Goal: Task Accomplishment & Management: Use online tool/utility

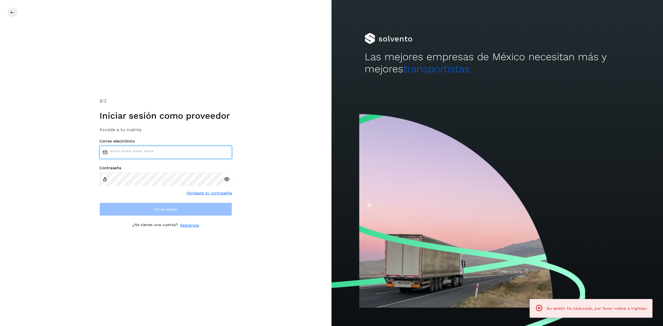
type input "**********"
click at [285, 189] on div "**********" at bounding box center [165, 163] width 331 height 326
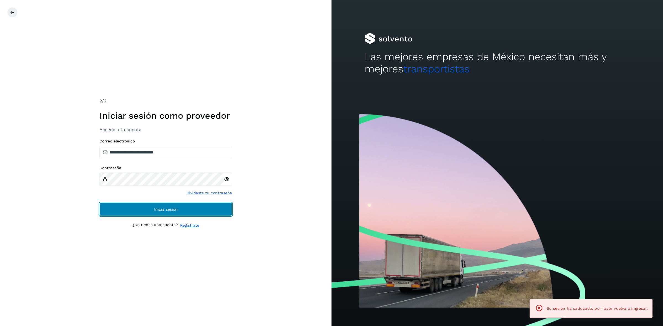
click at [228, 212] on button "Inicia sesión" at bounding box center [165, 209] width 133 height 13
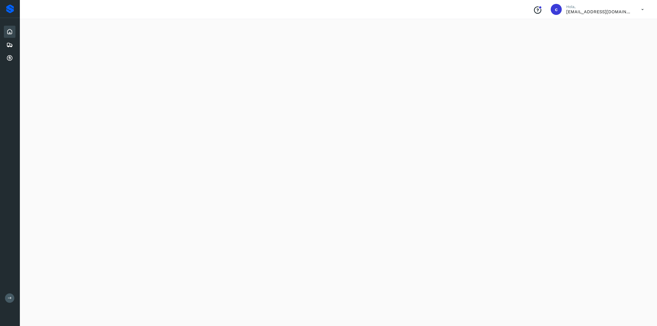
scroll to position [377, 0]
click at [9, 50] on div "Inicio Embarques Cuentas por cobrar" at bounding box center [10, 45] width 20 height 54
click at [10, 42] on icon at bounding box center [9, 45] width 7 height 7
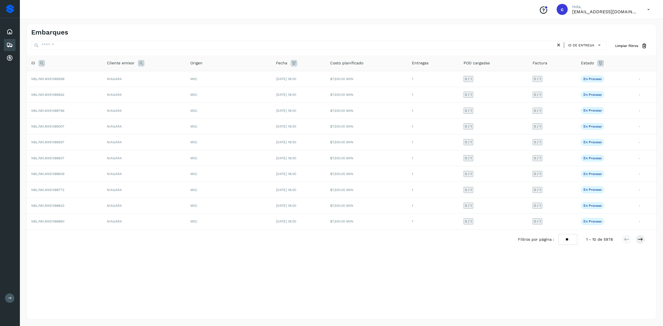
click at [41, 61] on icon at bounding box center [41, 63] width 7 height 7
click at [67, 75] on input "text" at bounding box center [78, 77] width 68 height 9
paste input "**********"
type input "**********"
click at [82, 89] on button "Buscar" at bounding box center [92, 91] width 39 height 10
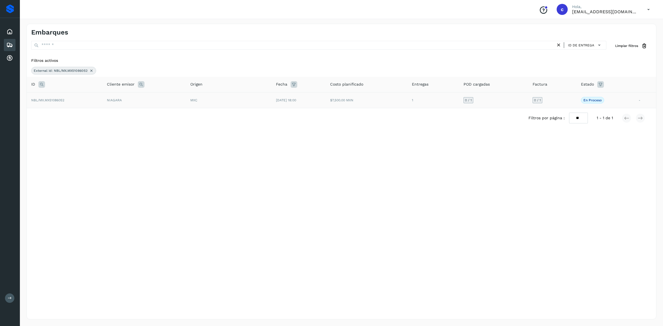
click at [82, 99] on td "NBL/MX.MX51086052" at bounding box center [65, 100] width 76 height 16
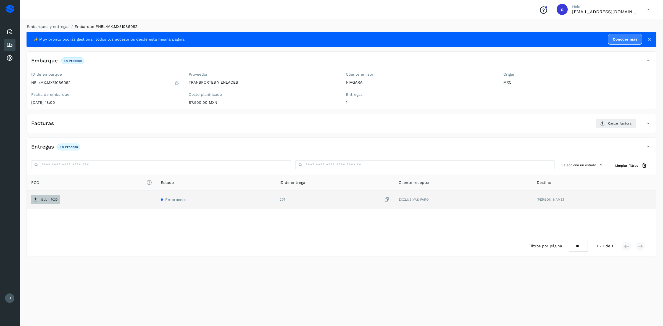
click at [46, 199] on p "Subir POD" at bounding box center [49, 200] width 17 height 4
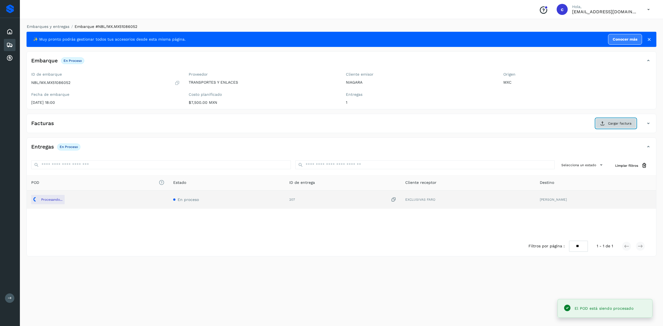
click at [612, 123] on span "Cargar factura" at bounding box center [619, 123] width 23 height 5
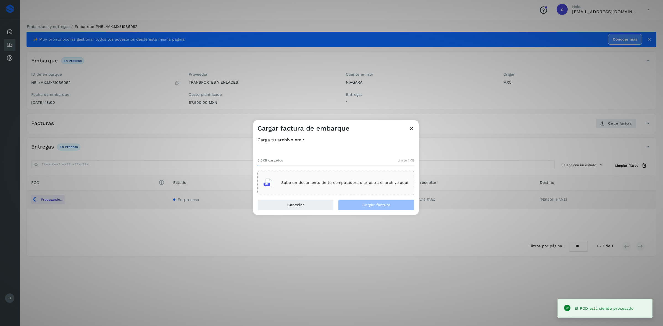
click at [350, 187] on div "Sube un documento de tu computadora o arrastra el archivo aquí" at bounding box center [335, 182] width 145 height 15
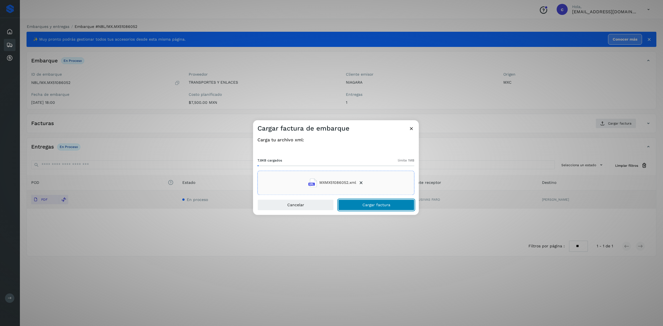
click at [366, 204] on span "Cargar factura" at bounding box center [376, 205] width 28 height 4
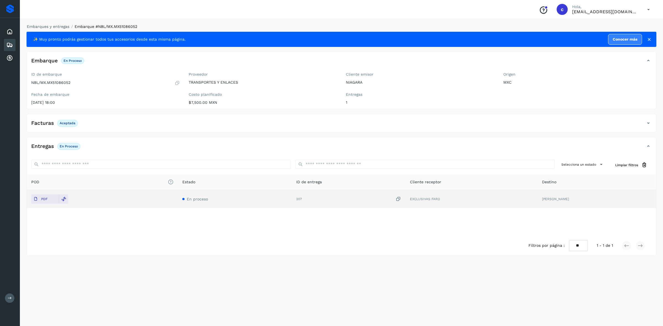
click at [10, 44] on icon at bounding box center [9, 45] width 7 height 7
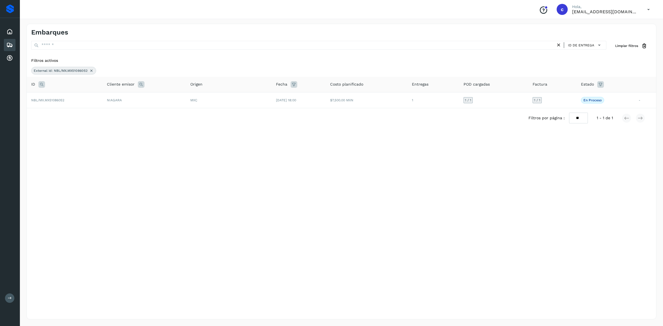
click at [94, 66] on div "Filtros activos External id: NBL/MX.MX51086052" at bounding box center [341, 65] width 629 height 21
click at [93, 68] on icon at bounding box center [91, 70] width 4 height 4
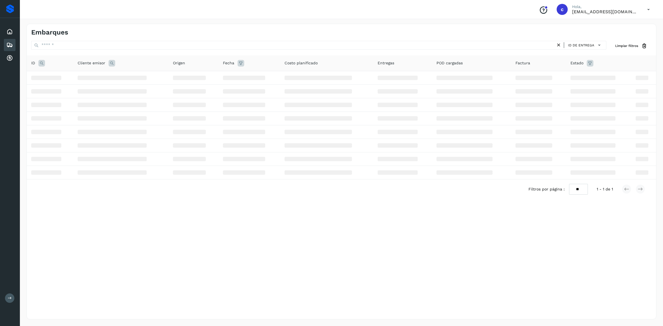
click at [41, 64] on icon at bounding box center [41, 63] width 7 height 7
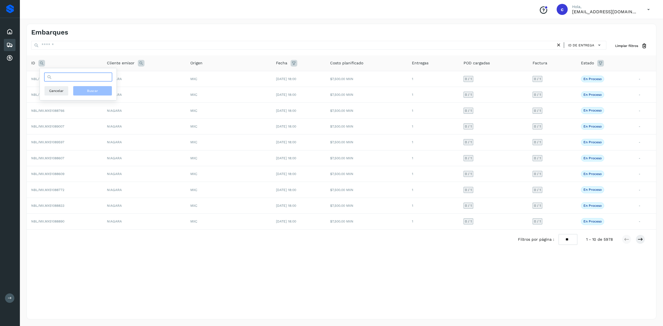
click at [68, 78] on input "text" at bounding box center [78, 77] width 68 height 9
paste input "**********"
type input "**********"
click at [84, 88] on button "Buscar" at bounding box center [92, 91] width 39 height 10
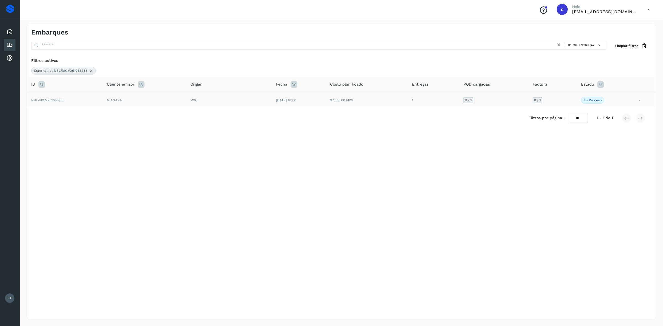
click at [147, 99] on td "NIAGARA" at bounding box center [144, 100] width 84 height 16
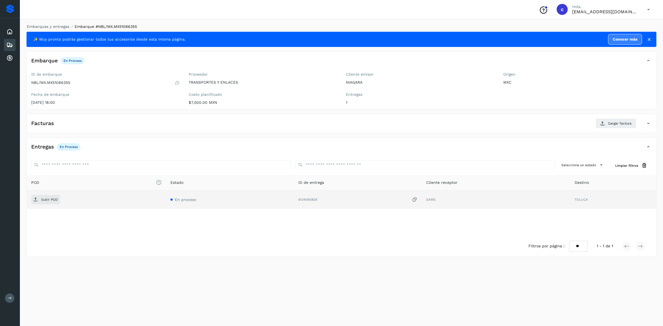
click at [43, 195] on td "Subir POD" at bounding box center [96, 199] width 139 height 18
click at [44, 199] on p "Subir POD" at bounding box center [49, 200] width 17 height 4
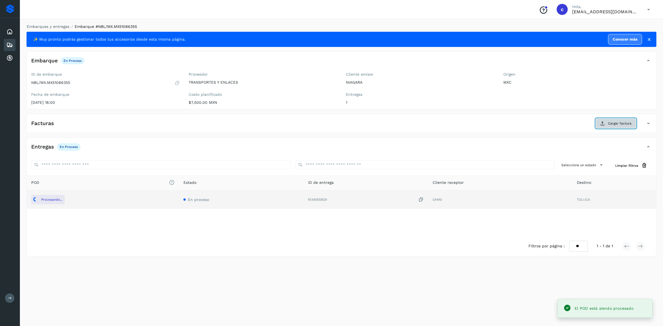
click at [609, 123] on span "Cargar factura" at bounding box center [619, 123] width 23 height 5
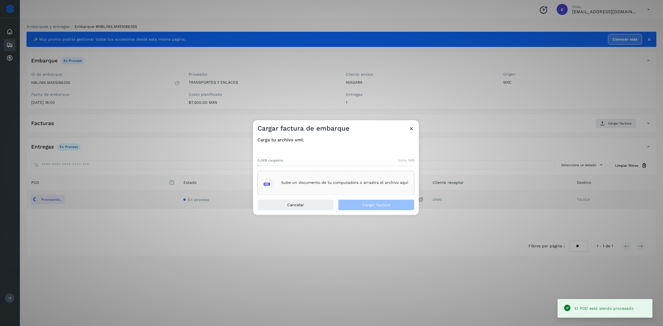
click at [376, 180] on div "Sube un documento de tu computadora o arrastra el archivo aquí" at bounding box center [335, 182] width 145 height 15
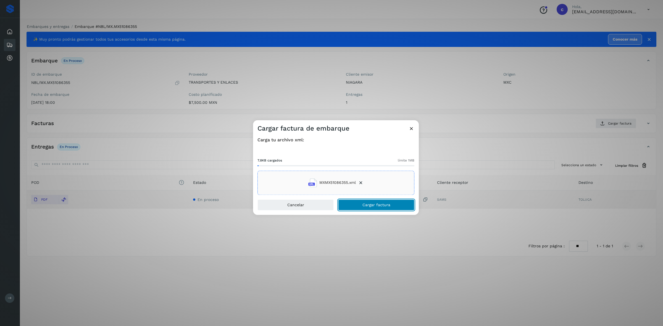
click at [358, 207] on button "Cargar factura" at bounding box center [376, 204] width 76 height 11
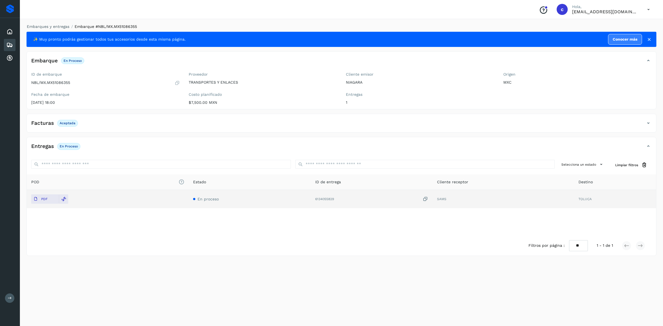
click at [6, 43] on icon at bounding box center [9, 45] width 7 height 7
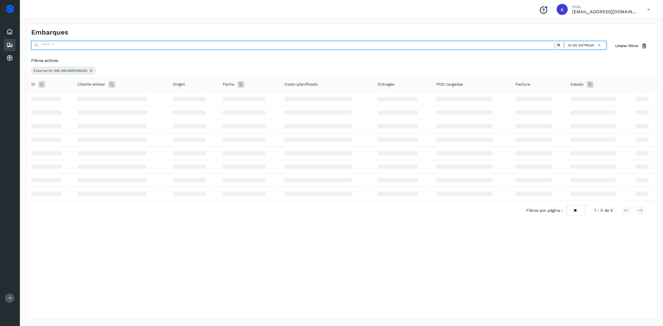
click at [99, 46] on input "text" at bounding box center [293, 45] width 524 height 9
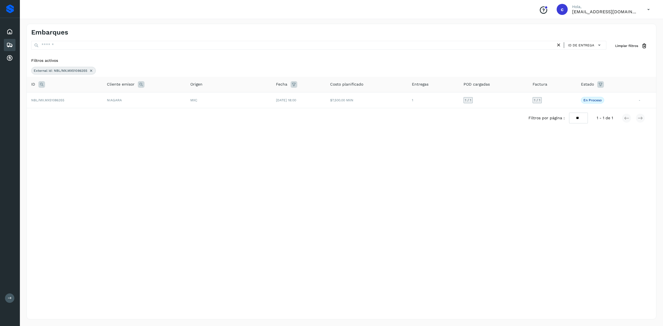
click at [158, 64] on div "Filtros activos External id: NBL/MX.MX51086355" at bounding box center [341, 65] width 629 height 21
click at [90, 71] on icon at bounding box center [91, 70] width 4 height 4
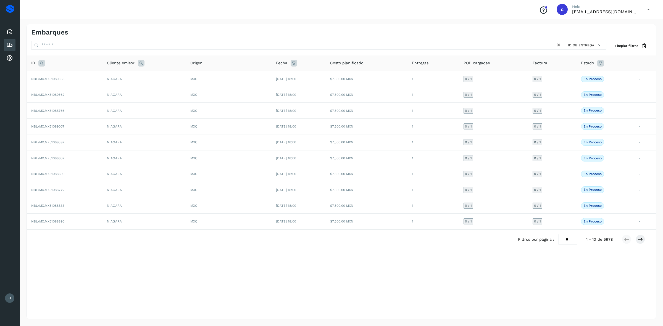
click at [43, 61] on icon at bounding box center [41, 63] width 7 height 7
click at [82, 79] on input "text" at bounding box center [78, 77] width 68 height 9
paste input "**********"
type input "**********"
click at [89, 92] on span "Buscar" at bounding box center [92, 90] width 11 height 5
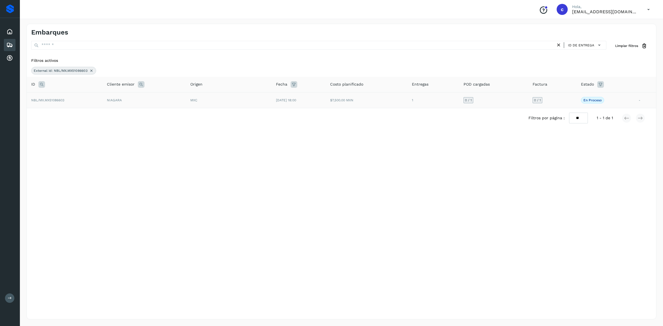
click at [146, 95] on td "NIAGARA" at bounding box center [144, 100] width 84 height 16
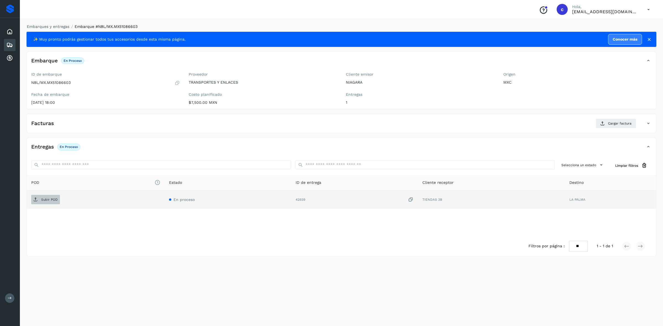
click at [48, 196] on span "Subir POD" at bounding box center [45, 199] width 29 height 9
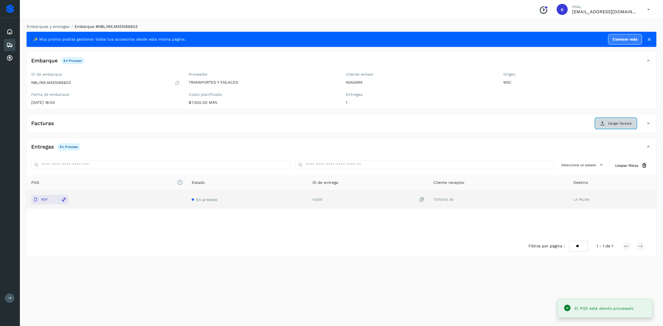
click at [599, 126] on button "Cargar factura" at bounding box center [615, 123] width 41 height 10
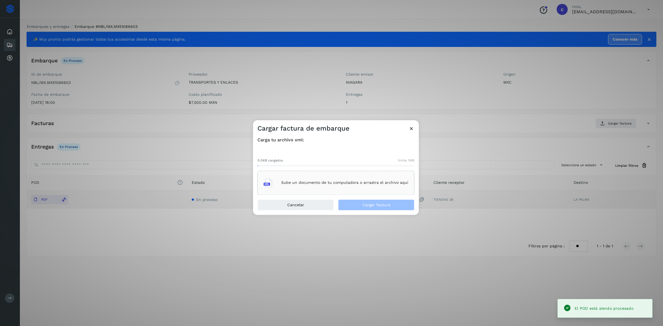
click at [322, 178] on div "Sube un documento de tu computadora o arrastra el archivo aquí" at bounding box center [335, 182] width 145 height 15
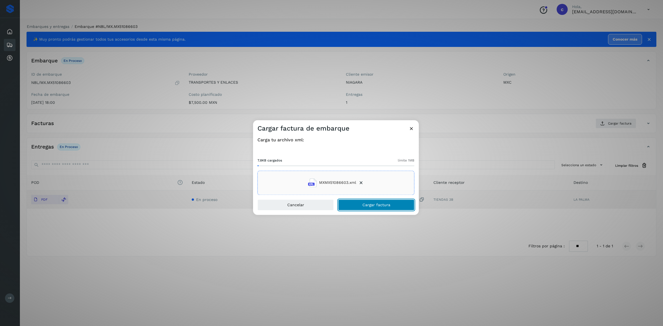
click at [359, 204] on button "Cargar factura" at bounding box center [376, 204] width 76 height 11
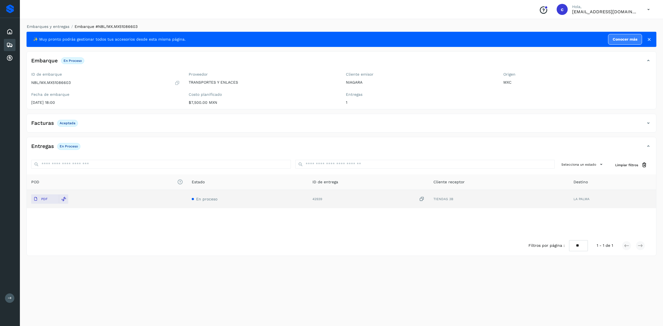
click at [6, 43] on icon at bounding box center [9, 45] width 7 height 7
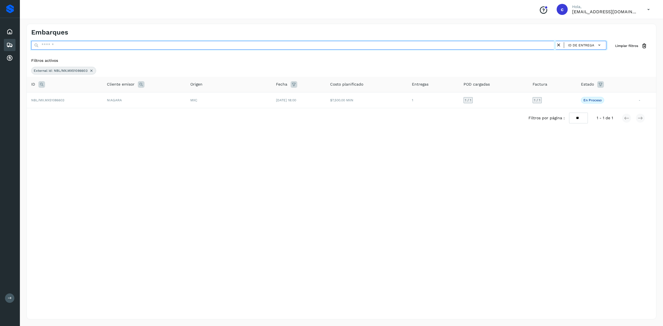
click at [103, 47] on input "text" at bounding box center [293, 45] width 524 height 9
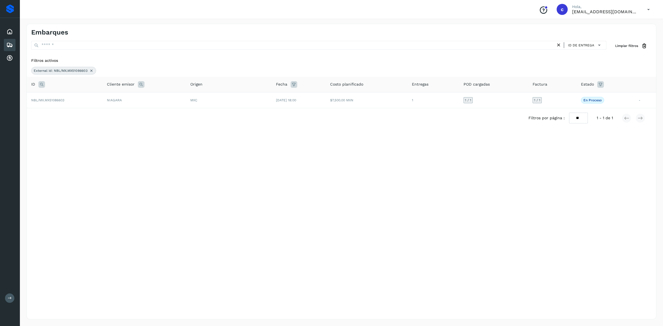
click at [148, 60] on div "Filtros activos" at bounding box center [341, 61] width 620 height 6
click at [42, 81] on th "ID" at bounding box center [65, 85] width 76 height 16
click at [42, 85] on icon at bounding box center [41, 84] width 7 height 7
click at [100, 98] on input "**********" at bounding box center [78, 98] width 68 height 9
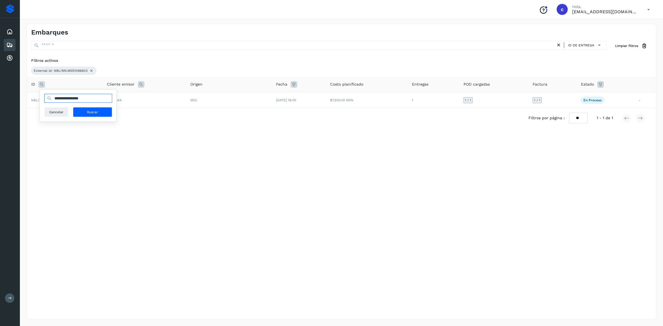
click at [100, 98] on input "**********" at bounding box center [78, 98] width 68 height 9
paste input "text"
type input "**********"
click at [99, 110] on button "Buscar" at bounding box center [92, 112] width 39 height 10
click at [94, 100] on td "NBL/MX.MX51086834" at bounding box center [65, 100] width 76 height 16
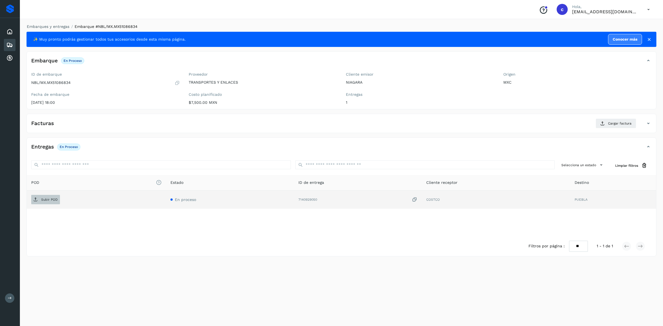
click at [52, 202] on span "Subir POD" at bounding box center [45, 199] width 29 height 9
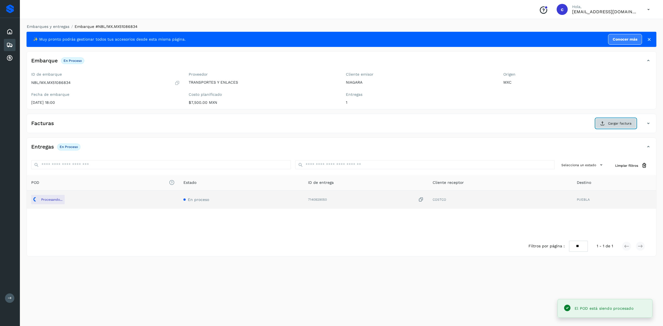
click at [617, 124] on span "Cargar factura" at bounding box center [619, 123] width 23 height 5
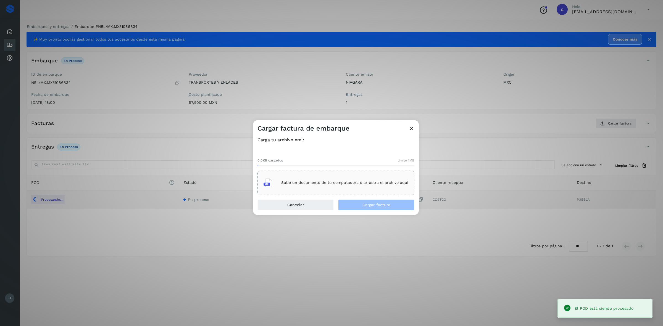
click at [343, 192] on div "Sube un documento de tu computadora o arrastra el archivo aquí" at bounding box center [335, 183] width 157 height 24
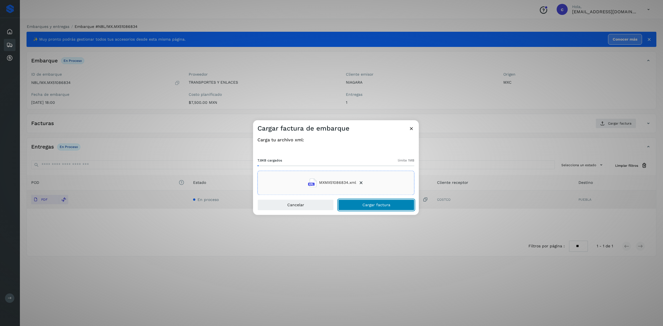
click at [404, 202] on button "Cargar factura" at bounding box center [376, 204] width 76 height 11
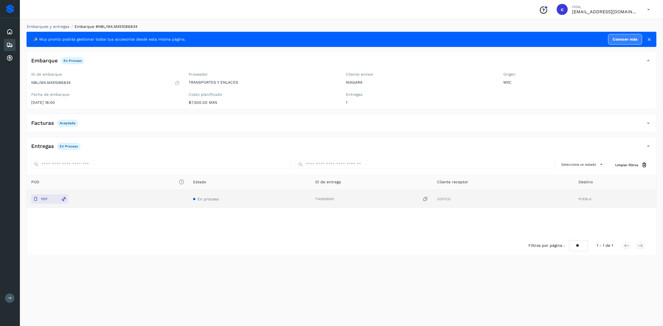
click at [9, 40] on div "Embarques" at bounding box center [10, 45] width 12 height 12
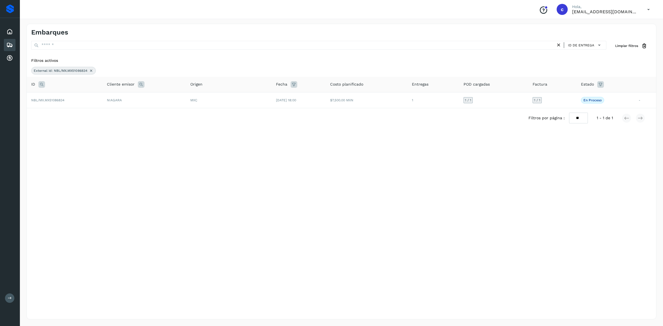
click at [42, 82] on icon at bounding box center [41, 84] width 7 height 7
click at [74, 99] on input "**********" at bounding box center [78, 98] width 68 height 9
paste input "text"
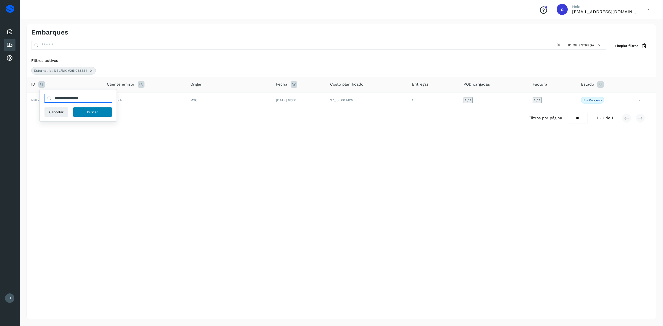
type input "**********"
click at [88, 116] on button "Buscar" at bounding box center [92, 112] width 39 height 10
click at [76, 104] on td "NBL/MX.MX51086968" at bounding box center [65, 100] width 76 height 16
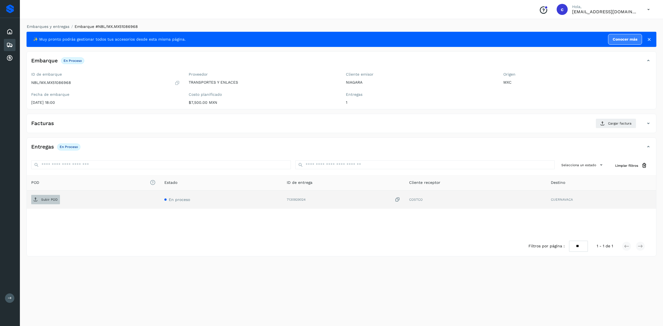
click at [53, 202] on p "Subir POD" at bounding box center [49, 200] width 17 height 4
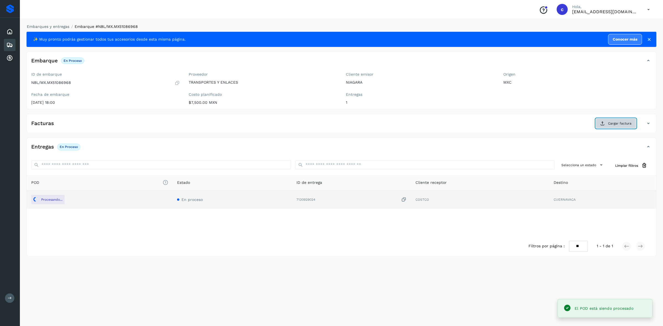
click at [614, 126] on span "Cargar factura" at bounding box center [619, 123] width 23 height 5
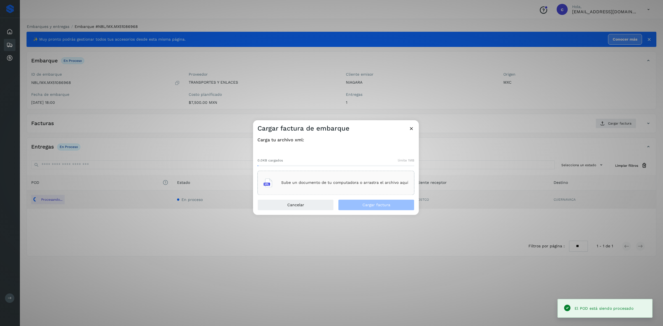
click at [373, 181] on p "Sube un documento de tu computadora o arrastra el archivo aquí" at bounding box center [344, 183] width 127 height 5
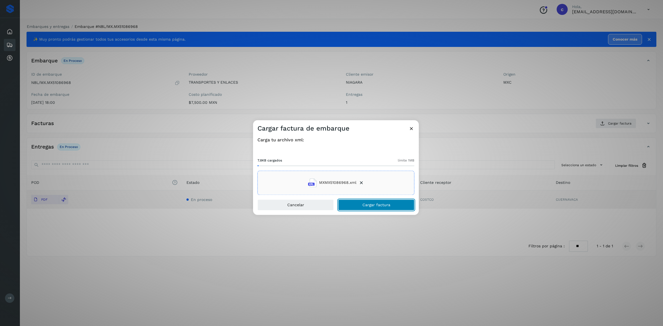
click at [389, 202] on button "Cargar factura" at bounding box center [376, 204] width 76 height 11
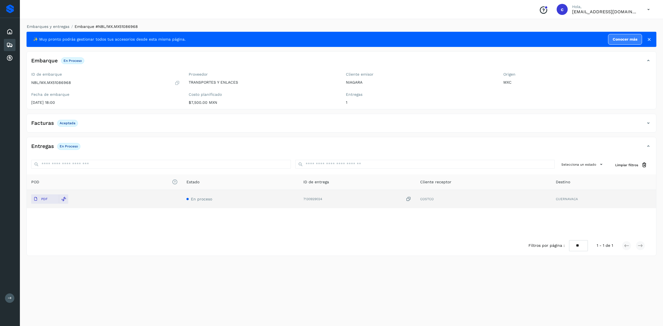
click at [9, 49] on div "Embarques" at bounding box center [10, 45] width 12 height 12
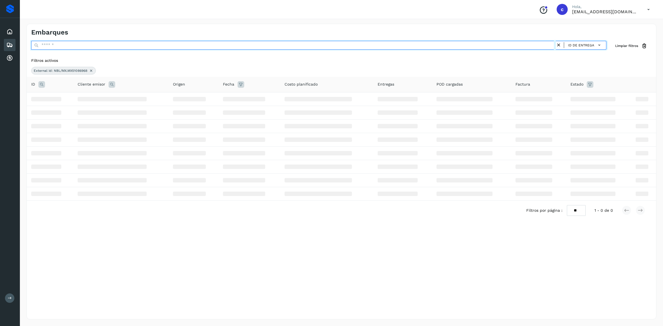
click at [83, 41] on input "text" at bounding box center [293, 45] width 524 height 9
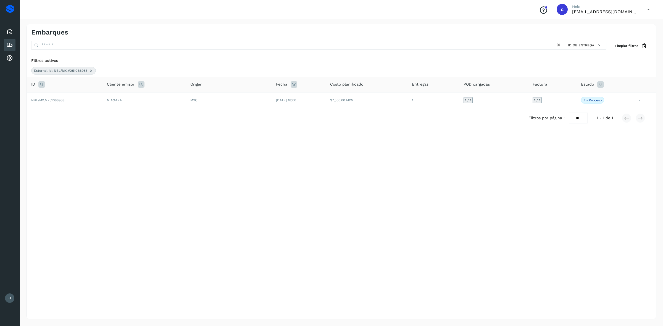
click at [47, 85] on div "ID" at bounding box center [64, 84] width 67 height 7
click at [42, 84] on icon at bounding box center [41, 84] width 7 height 7
click at [73, 100] on input "**********" at bounding box center [78, 98] width 68 height 9
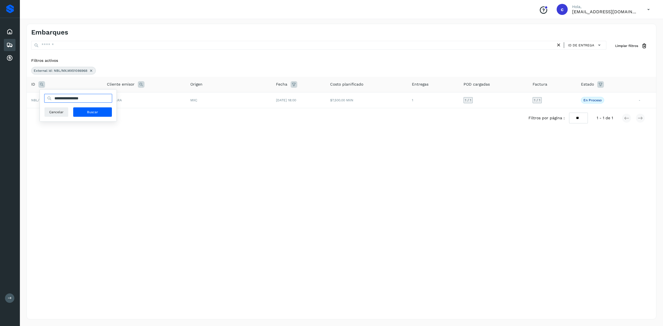
paste input "text"
type input "**********"
click at [93, 108] on button "Buscar" at bounding box center [92, 112] width 39 height 10
click at [104, 104] on td "NIAGARA" at bounding box center [144, 100] width 84 height 16
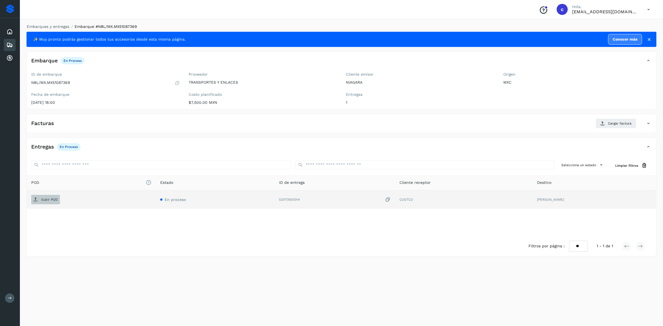
click at [49, 199] on p "Subir POD" at bounding box center [49, 200] width 17 height 4
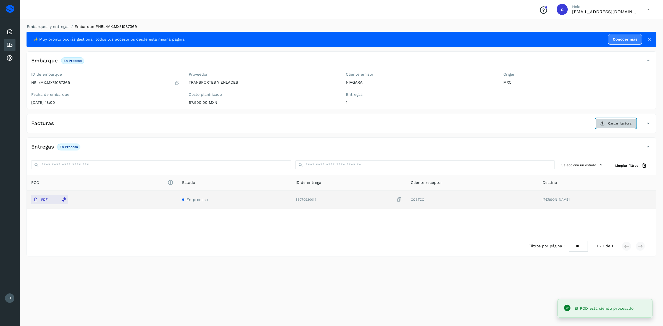
click at [603, 124] on icon at bounding box center [602, 123] width 4 height 4
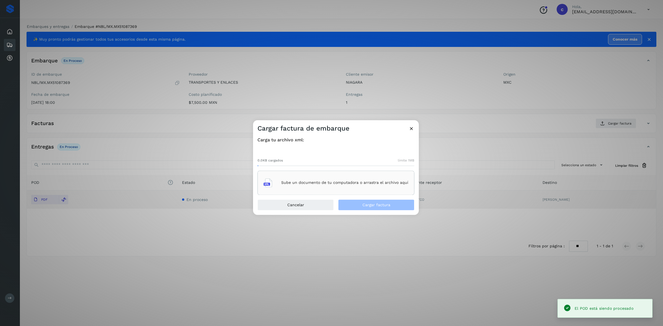
click at [359, 182] on p "Sube un documento de tu computadora o arrastra el archivo aquí" at bounding box center [344, 183] width 127 height 5
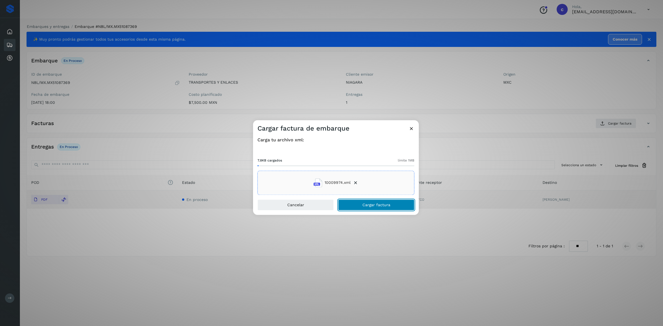
click at [380, 202] on button "Cargar factura" at bounding box center [376, 204] width 76 height 11
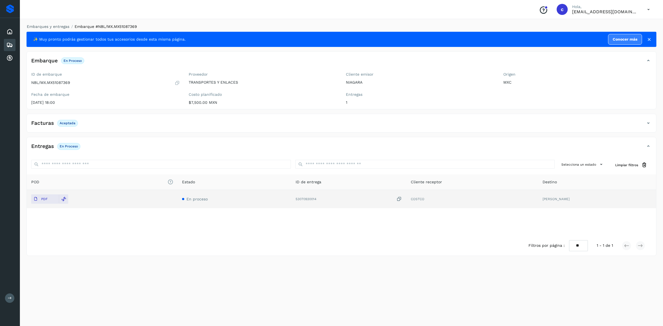
click at [5, 46] on div "Embarques" at bounding box center [10, 45] width 12 height 12
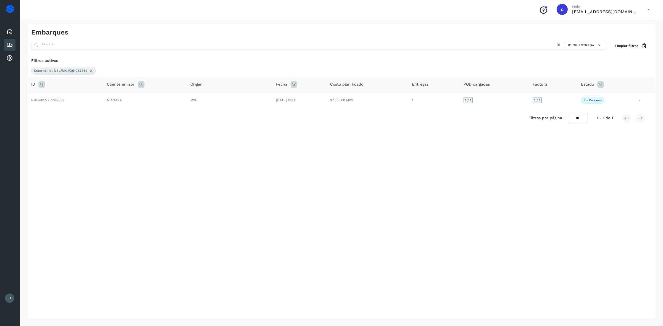
click at [44, 81] on th "ID" at bounding box center [65, 85] width 76 height 16
click at [41, 82] on icon at bounding box center [41, 84] width 7 height 7
click at [57, 101] on input "**********" at bounding box center [78, 98] width 68 height 9
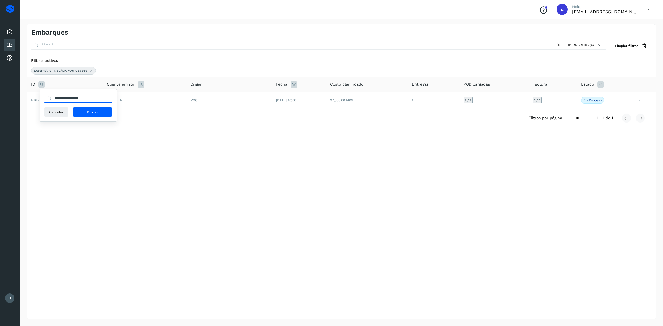
paste input "text"
type input "**********"
click at [88, 114] on span "Buscar" at bounding box center [92, 112] width 11 height 5
click at [90, 102] on td "NBL/MX.MX51087780" at bounding box center [65, 100] width 76 height 16
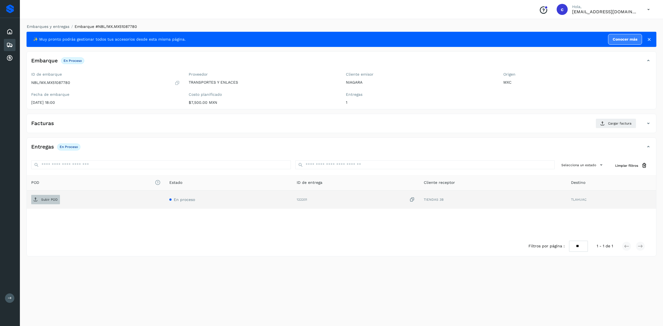
click at [56, 197] on span "Subir POD" at bounding box center [45, 199] width 29 height 9
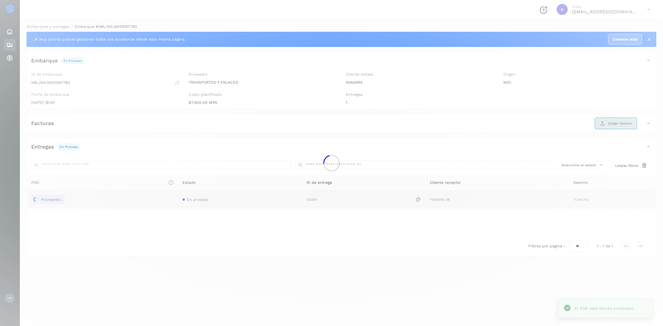
click at [613, 123] on main "Proveedores Inicio Embarques Cuentas por cobrar Salir Conoce nuestros beneficio…" at bounding box center [331, 163] width 663 height 326
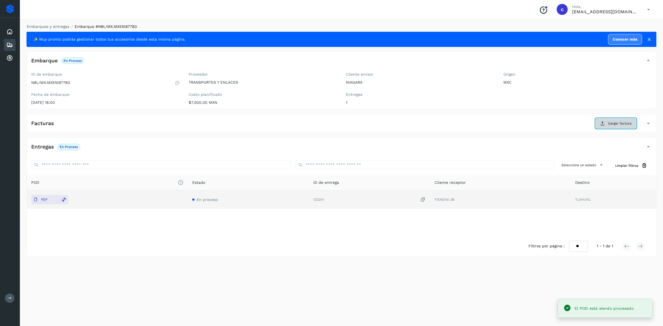
click at [608, 120] on button "Cargar factura" at bounding box center [615, 123] width 41 height 10
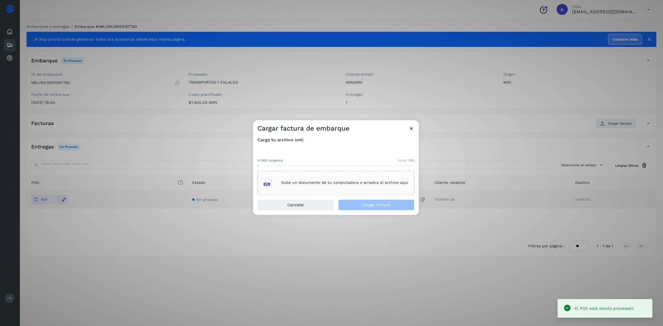
click at [303, 179] on div "Sube un documento de tu computadora o arrastra el archivo aquí" at bounding box center [335, 182] width 145 height 15
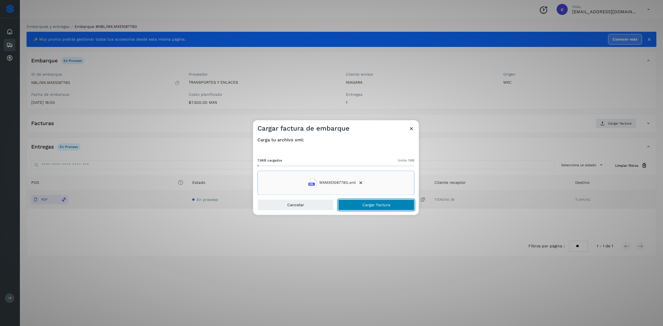
click at [395, 208] on button "Cargar factura" at bounding box center [376, 204] width 76 height 11
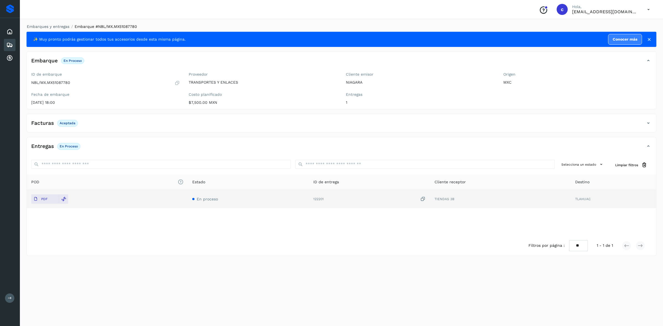
click at [7, 44] on icon at bounding box center [9, 45] width 7 height 7
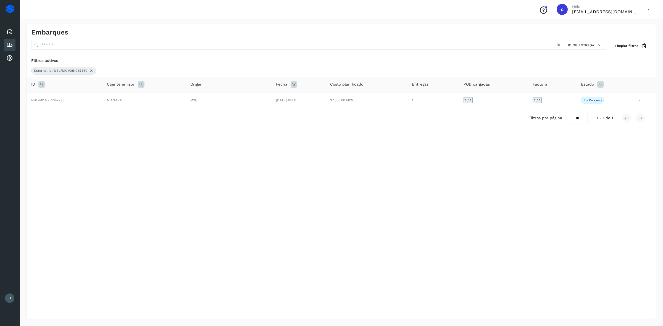
click at [41, 85] on icon at bounding box center [41, 84] width 7 height 7
click at [74, 96] on input "**********" at bounding box center [78, 98] width 68 height 9
paste input "text"
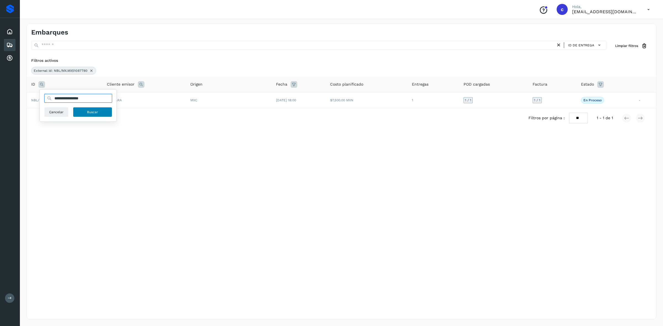
type input "**********"
click at [79, 112] on button "Buscar" at bounding box center [92, 112] width 39 height 10
click at [68, 107] on td "NBL/MX.MX51087969" at bounding box center [65, 100] width 76 height 16
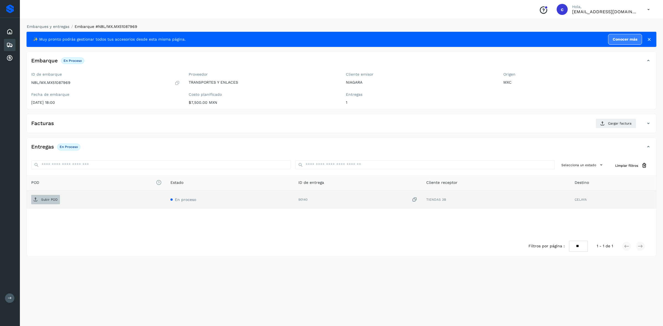
click at [50, 200] on p "Subir POD" at bounding box center [49, 200] width 17 height 4
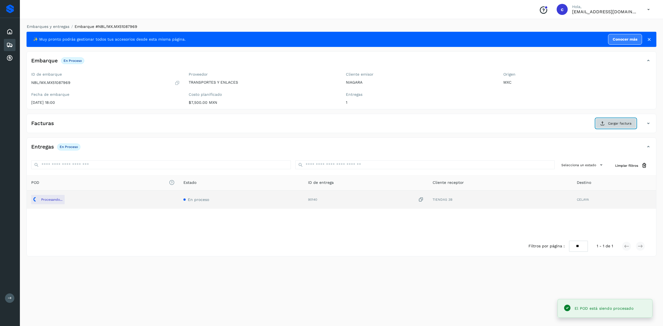
click at [605, 122] on button "Cargar factura" at bounding box center [615, 123] width 41 height 10
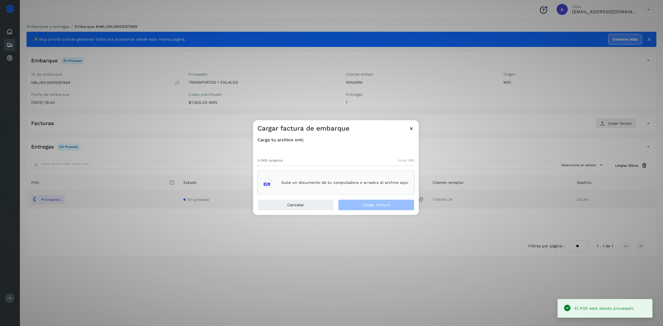
click at [396, 183] on p "Sube un documento de tu computadora o arrastra el archivo aquí" at bounding box center [344, 183] width 127 height 5
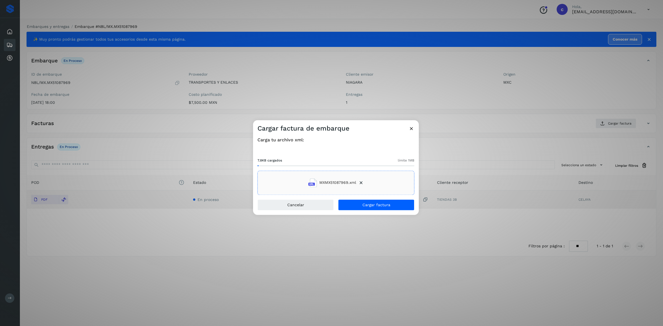
click at [351, 199] on div "Carga tu archivo xml: 7.8KB cargados límite 1MB MXMX51087969.xml" at bounding box center [336, 166] width 166 height 67
click at [351, 203] on button "Cargar factura" at bounding box center [376, 204] width 76 height 11
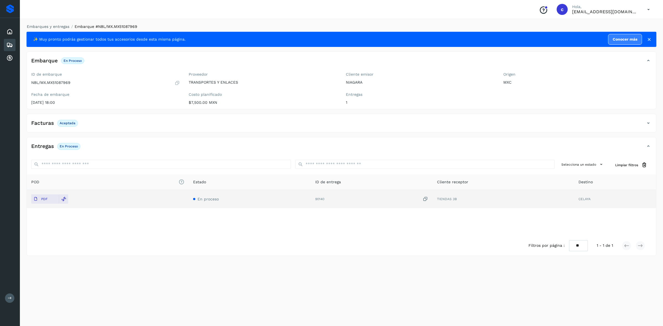
click at [8, 42] on icon at bounding box center [9, 45] width 7 height 7
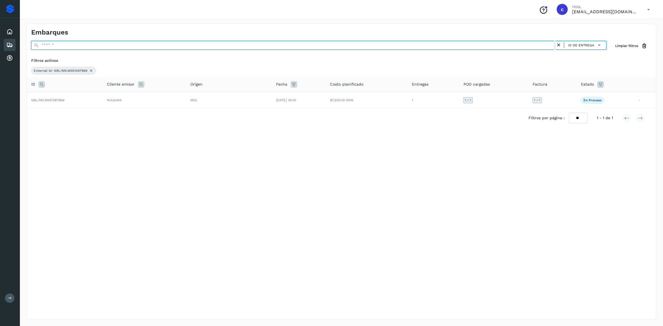
click at [90, 46] on input "text" at bounding box center [293, 45] width 524 height 9
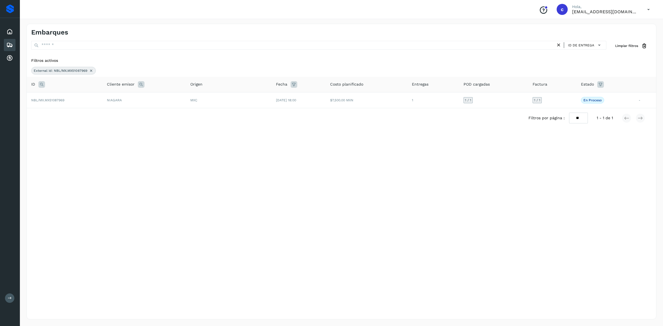
click at [41, 86] on icon at bounding box center [41, 84] width 7 height 7
click at [68, 99] on input "**********" at bounding box center [78, 98] width 68 height 9
paste input "text"
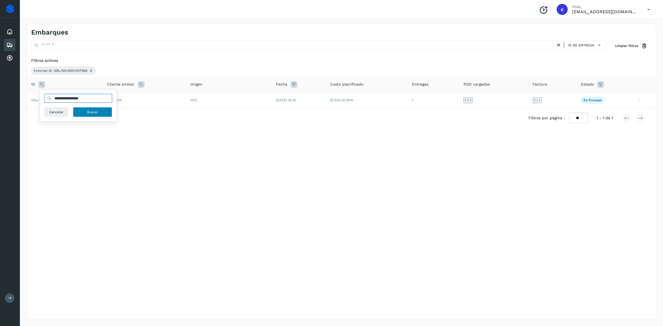
type input "**********"
click at [91, 111] on span "Buscar" at bounding box center [92, 112] width 11 height 5
click at [87, 105] on td "NBL/MX.MX51088149" at bounding box center [64, 100] width 75 height 16
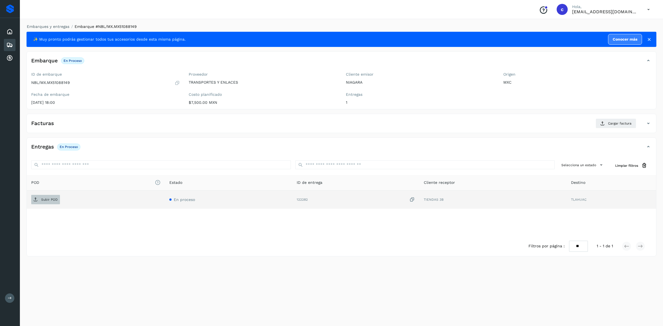
click at [44, 202] on p "Subir POD" at bounding box center [49, 200] width 17 height 4
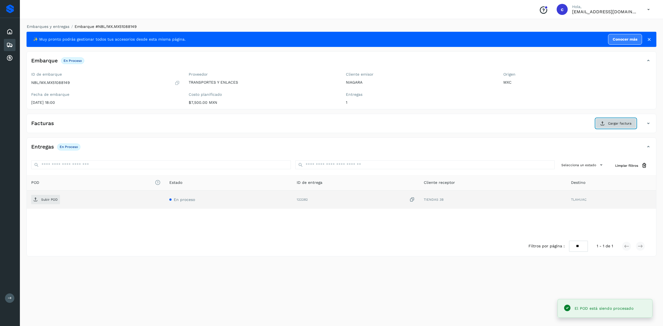
click at [612, 126] on span "Cargar factura" at bounding box center [619, 123] width 23 height 5
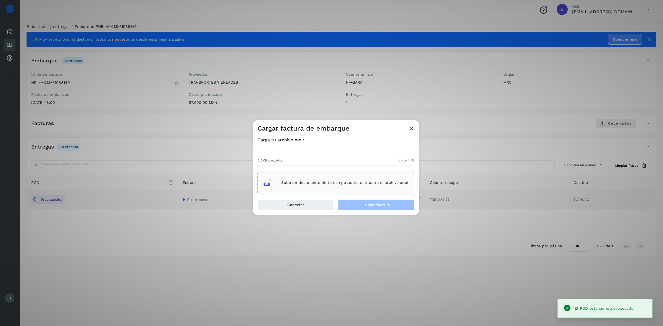
click at [365, 186] on div "Sube un documento de tu computadora o arrastra el archivo aquí" at bounding box center [335, 182] width 145 height 15
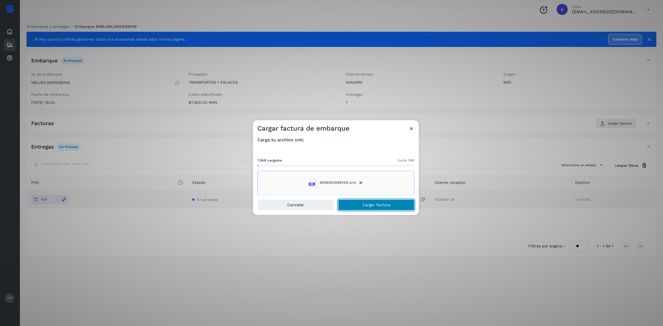
click at [371, 205] on span "Cargar factura" at bounding box center [376, 205] width 28 height 4
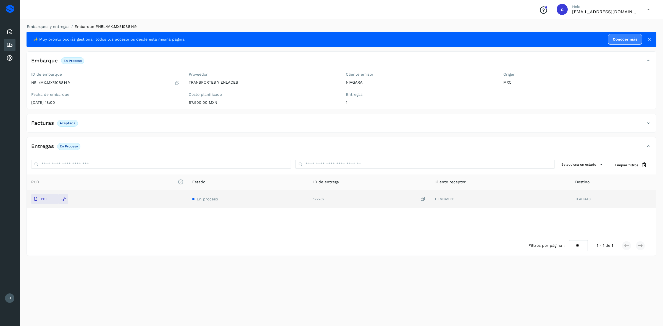
click at [7, 43] on icon at bounding box center [9, 45] width 7 height 7
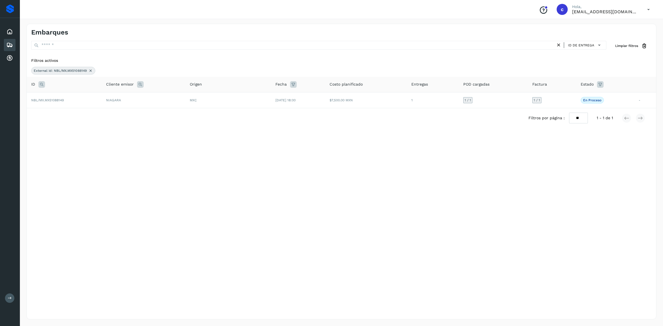
click at [90, 72] on icon at bounding box center [90, 70] width 4 height 4
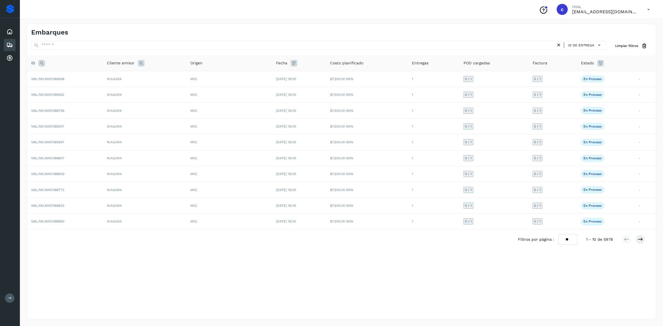
click at [40, 65] on icon at bounding box center [41, 63] width 7 height 7
click at [64, 79] on input "text" at bounding box center [78, 77] width 68 height 9
paste input "**********"
type input "**********"
click at [91, 91] on span "Buscar" at bounding box center [92, 90] width 11 height 5
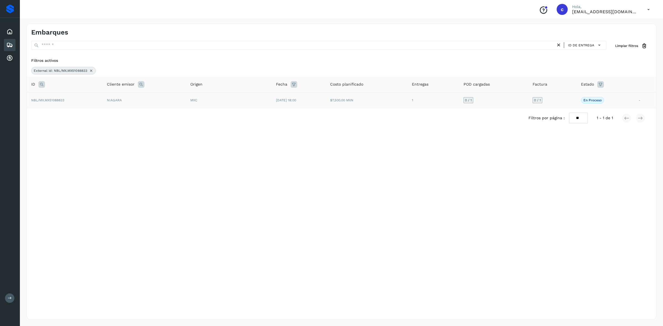
click at [88, 98] on td "NBL/MX.MX51088833" at bounding box center [65, 100] width 76 height 16
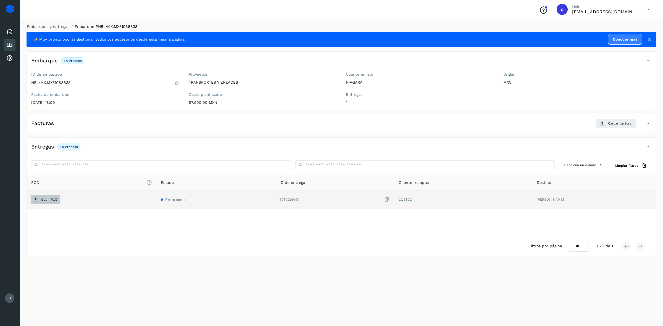
click at [53, 200] on p "Subir POD" at bounding box center [49, 200] width 17 height 4
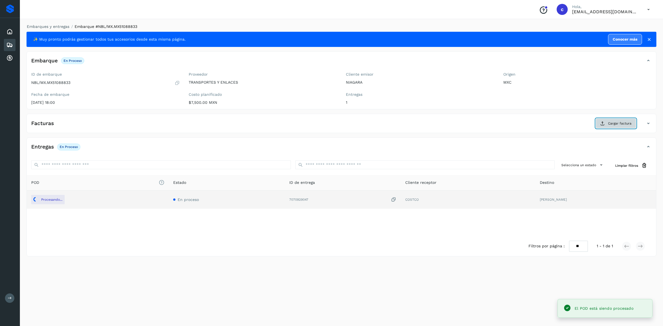
click at [617, 125] on span "Cargar factura" at bounding box center [619, 123] width 23 height 5
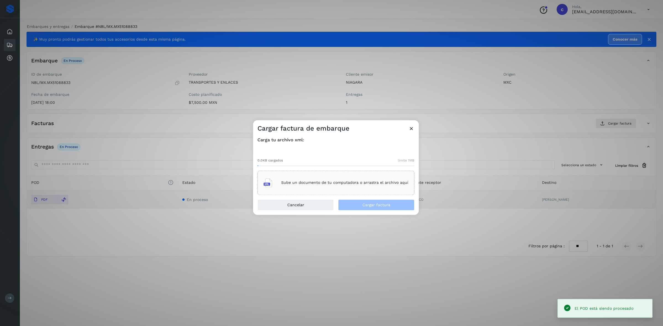
click at [289, 186] on div "Sube un documento de tu computadora o arrastra el archivo aquí" at bounding box center [335, 182] width 145 height 15
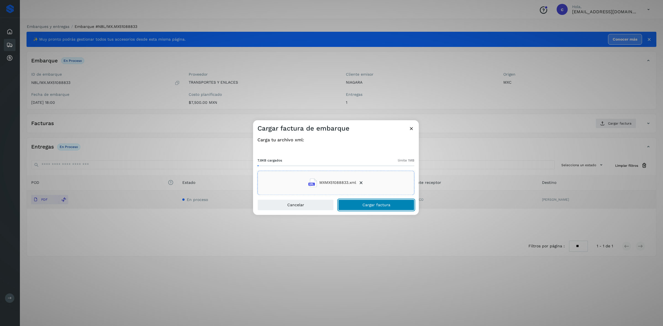
click at [394, 203] on button "Cargar factura" at bounding box center [376, 204] width 76 height 11
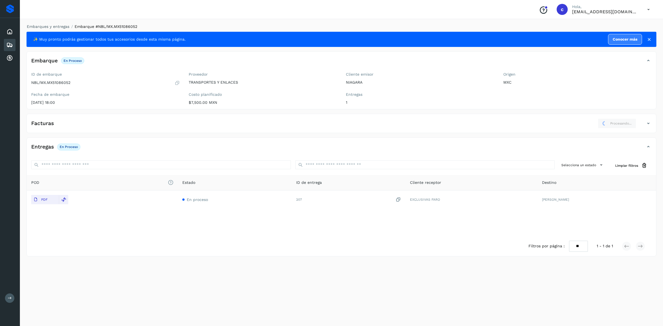
click at [13, 45] on icon at bounding box center [9, 45] width 7 height 7
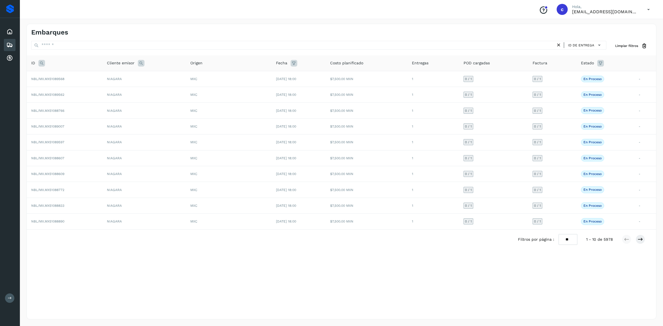
click at [42, 61] on icon at bounding box center [41, 63] width 7 height 7
click at [67, 79] on input "text" at bounding box center [78, 77] width 68 height 9
paste input "**********"
type input "**********"
click at [78, 93] on button "Buscar" at bounding box center [92, 91] width 39 height 10
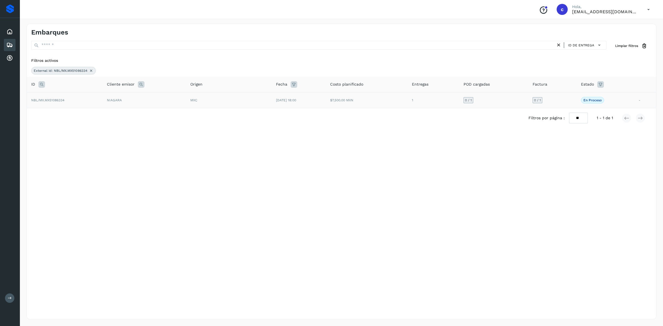
click at [89, 102] on td "NBL/MX.MX51086334" at bounding box center [65, 100] width 76 height 16
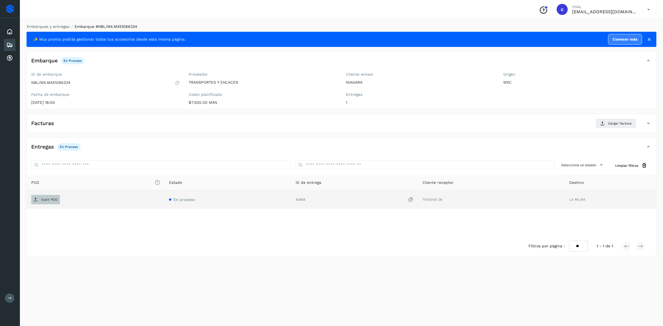
click at [35, 202] on icon at bounding box center [35, 199] width 4 height 4
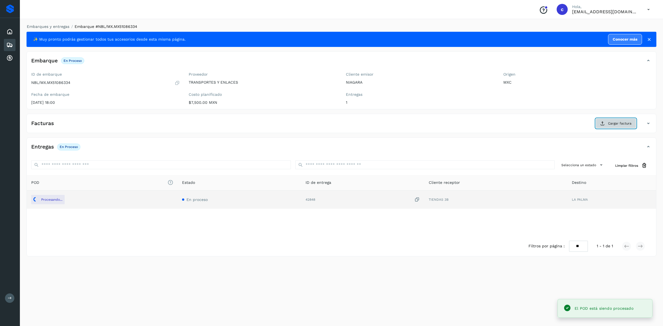
click at [619, 121] on span "Cargar factura" at bounding box center [619, 123] width 23 height 5
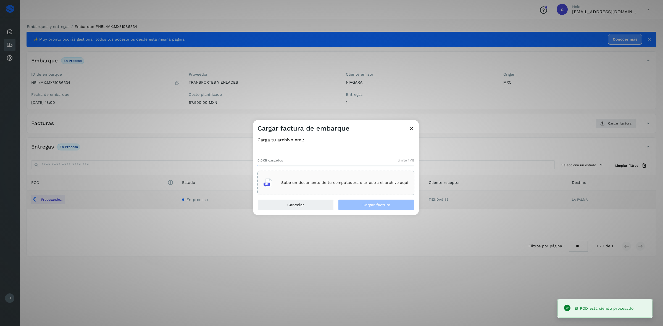
click at [355, 169] on div "0.0KB cargados límite 1MB Sube un documento de tu computadora o arrastra el arc…" at bounding box center [335, 172] width 157 height 46
click at [355, 174] on div "Sube un documento de tu computadora o arrastra el archivo aquí" at bounding box center [335, 183] width 157 height 24
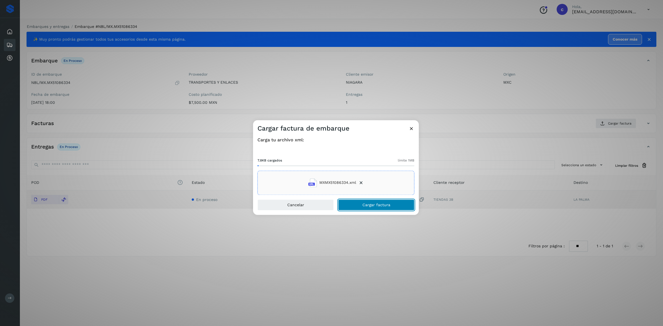
click at [346, 206] on button "Cargar factura" at bounding box center [376, 204] width 76 height 11
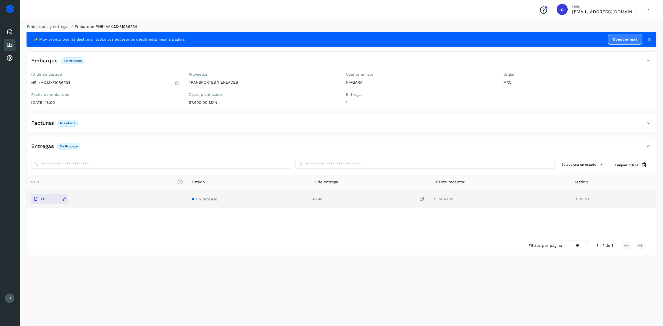
click at [10, 42] on icon at bounding box center [9, 45] width 7 height 7
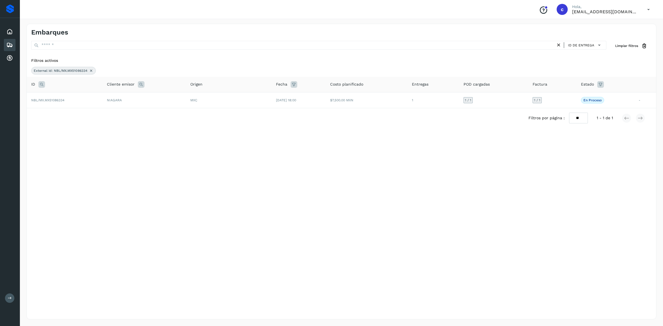
click at [90, 69] on icon at bounding box center [91, 70] width 4 height 4
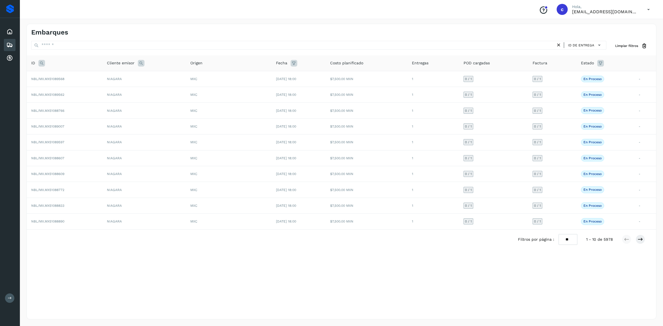
click at [42, 62] on icon at bounding box center [41, 63] width 7 height 7
click at [78, 80] on input "text" at bounding box center [78, 77] width 68 height 9
paste input "**********"
type input "**********"
click at [88, 95] on button "Buscar" at bounding box center [92, 91] width 39 height 10
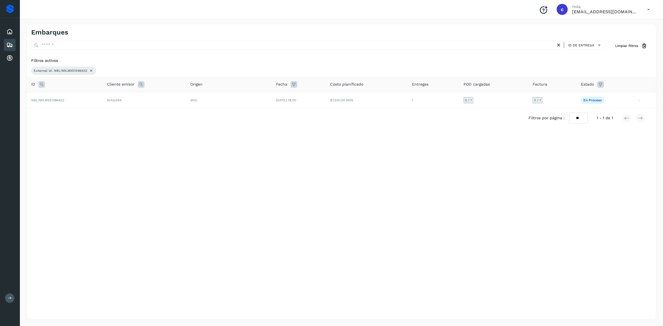
click at [87, 96] on td "NBL/MX.MX51086432" at bounding box center [65, 100] width 76 height 16
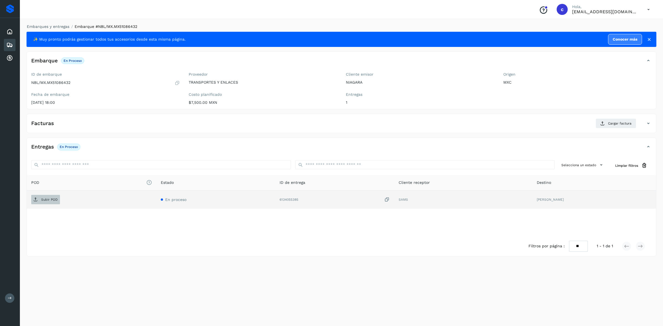
click at [37, 201] on icon at bounding box center [35, 199] width 4 height 4
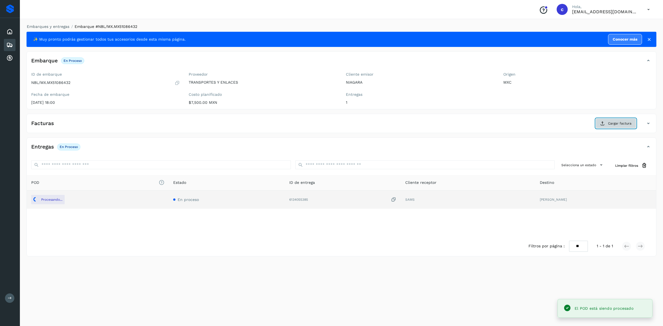
click at [604, 124] on icon at bounding box center [602, 123] width 4 height 4
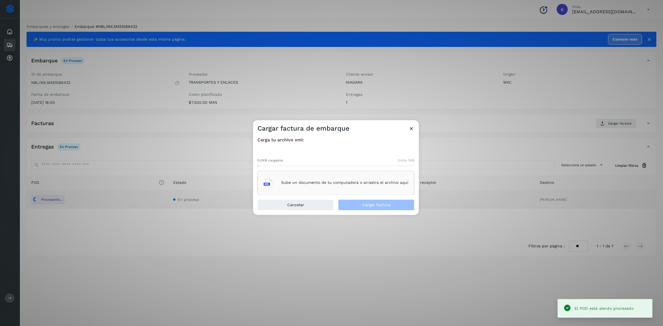
click at [383, 177] on div "Sube un documento de tu computadora o arrastra el archivo aquí" at bounding box center [335, 182] width 145 height 15
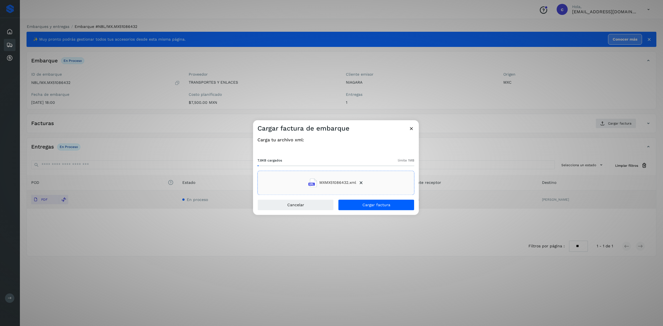
click at [354, 211] on div "Cancelar Cargar factura" at bounding box center [336, 206] width 166 height 15
click at [345, 205] on button "Cargar factura" at bounding box center [376, 204] width 76 height 11
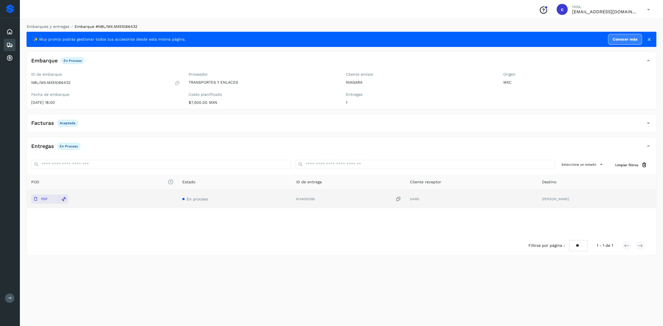
click at [13, 42] on div "Embarques" at bounding box center [10, 45] width 12 height 12
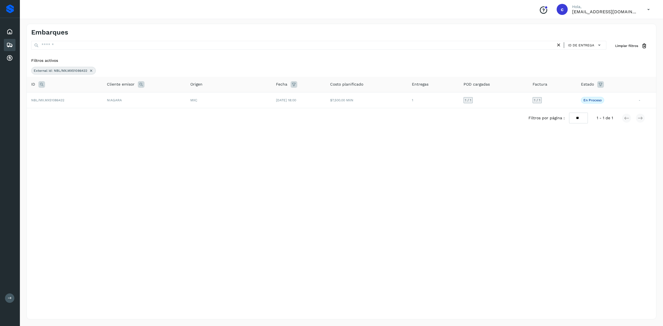
click at [42, 85] on icon at bounding box center [41, 84] width 7 height 7
click at [79, 98] on input "**********" at bounding box center [78, 98] width 68 height 9
paste input "text"
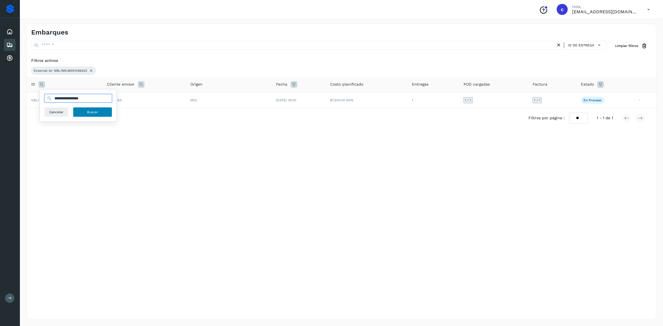
type input "**********"
click at [99, 113] on button "Buscar" at bounding box center [92, 112] width 39 height 10
click at [92, 102] on td "NBL/MX.MX51086832" at bounding box center [65, 100] width 76 height 16
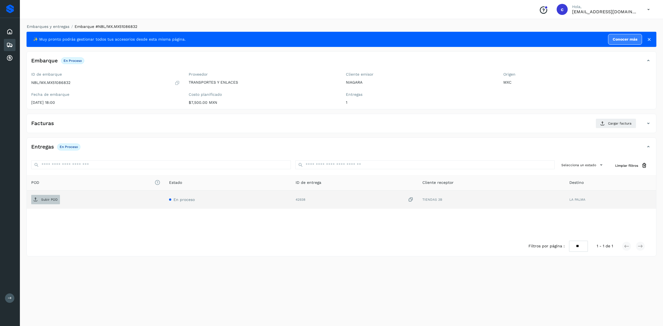
click at [47, 195] on button "Subir POD" at bounding box center [45, 199] width 29 height 9
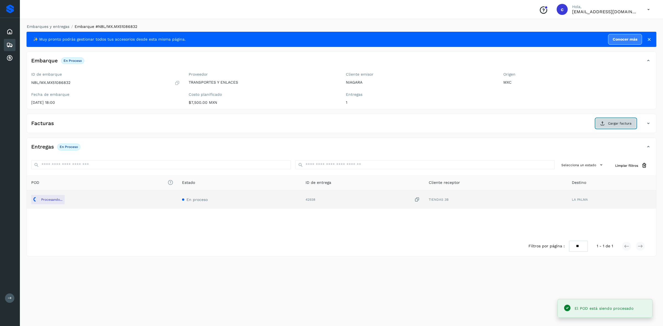
click at [611, 124] on span "Cargar factura" at bounding box center [619, 123] width 23 height 5
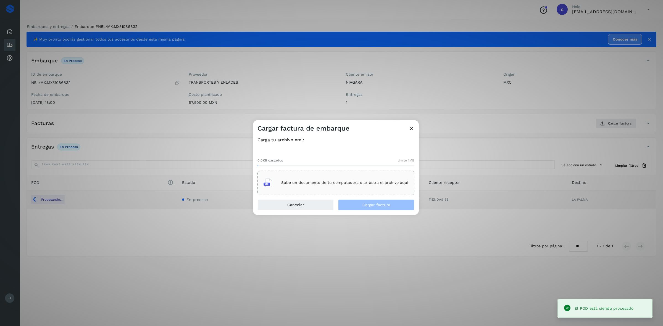
click at [319, 175] on div "Sube un documento de tu computadora o arrastra el archivo aquí" at bounding box center [335, 182] width 145 height 15
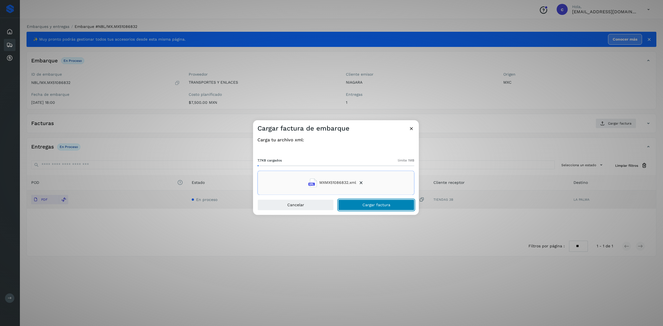
click at [365, 205] on span "Cargar factura" at bounding box center [376, 205] width 28 height 4
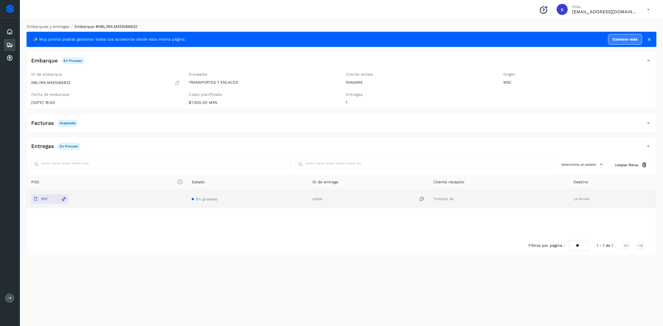
click at [6, 42] on icon at bounding box center [9, 45] width 7 height 7
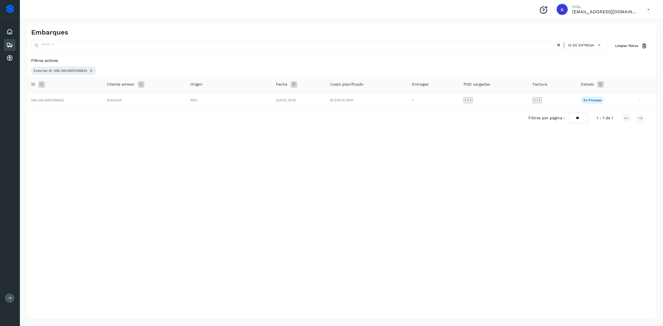
click at [41, 85] on icon at bounding box center [41, 84] width 7 height 7
click at [91, 101] on input "**********" at bounding box center [78, 98] width 68 height 9
paste input "text"
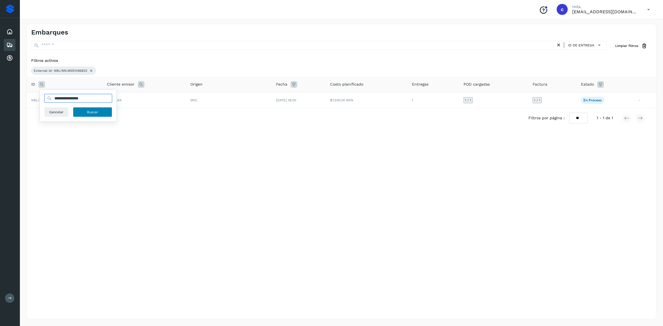
type input "**********"
click at [89, 115] on span "Buscar" at bounding box center [92, 112] width 11 height 5
click at [104, 101] on td "NIAGARA" at bounding box center [144, 100] width 84 height 16
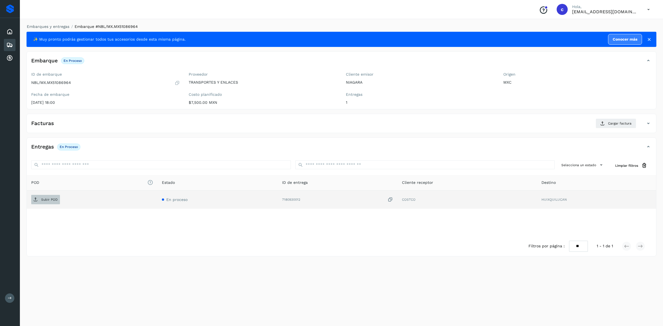
click at [33, 200] on span "Subir POD" at bounding box center [45, 199] width 29 height 9
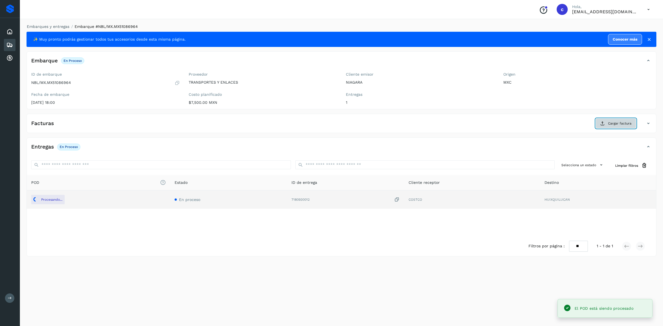
click at [610, 121] on button "Cargar factura" at bounding box center [615, 123] width 41 height 10
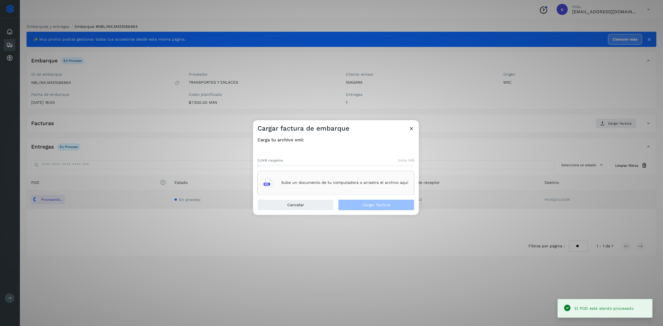
click at [330, 174] on div "Sube un documento de tu computadora o arrastra el archivo aquí" at bounding box center [335, 183] width 157 height 24
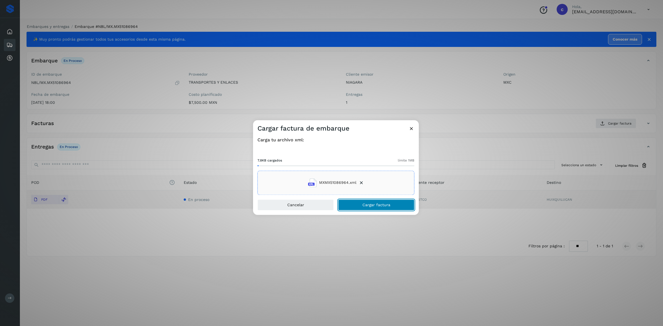
click at [346, 205] on button "Cargar factura" at bounding box center [376, 204] width 76 height 11
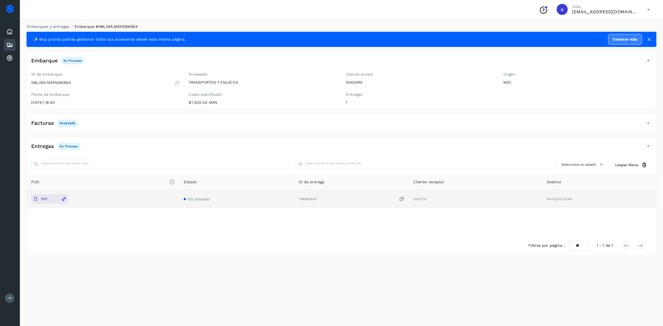
click at [13, 46] on div "Embarques" at bounding box center [10, 45] width 12 height 12
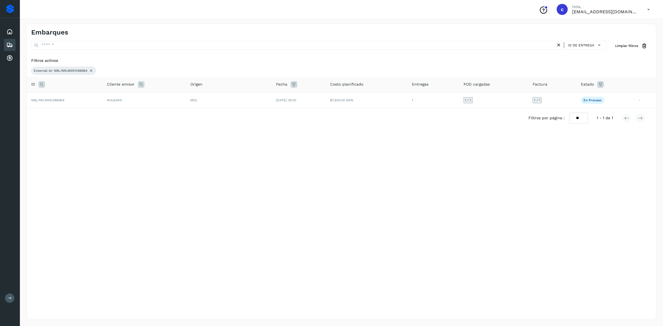
click at [93, 70] on icon at bounding box center [91, 70] width 4 height 4
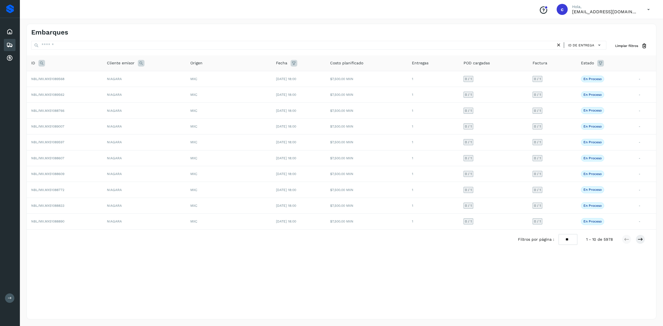
click at [39, 64] on icon at bounding box center [41, 63] width 7 height 7
click at [64, 77] on input "text" at bounding box center [78, 77] width 68 height 9
paste input "**********"
type input "**********"
click at [86, 96] on button "Buscar" at bounding box center [92, 91] width 39 height 10
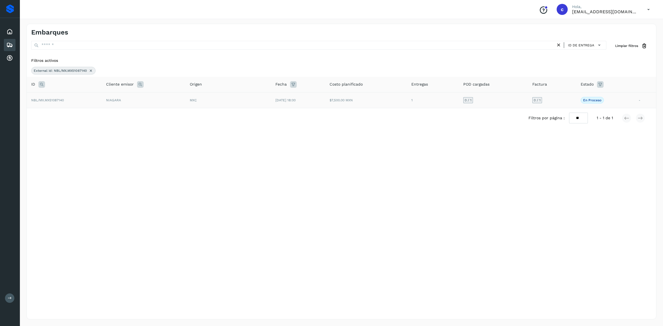
click at [103, 104] on td "NIAGARA" at bounding box center [144, 100] width 84 height 16
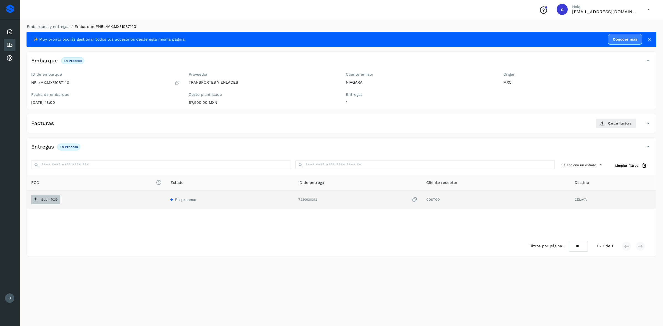
click at [49, 195] on span "Subir POD" at bounding box center [45, 199] width 29 height 9
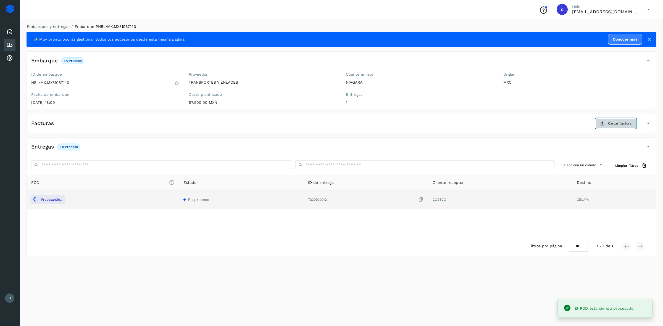
click at [612, 120] on button "Cargar factura" at bounding box center [615, 123] width 41 height 10
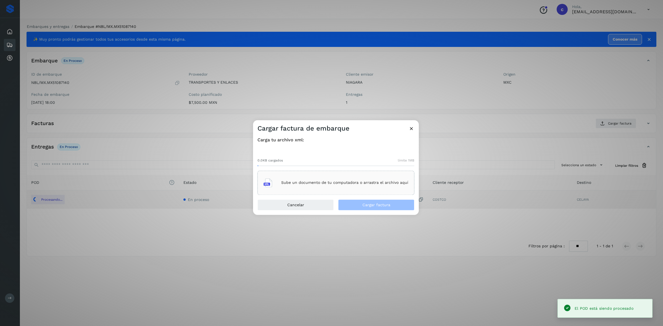
click at [380, 190] on div "Sube un documento de tu computadora o arrastra el archivo aquí" at bounding box center [335, 182] width 145 height 15
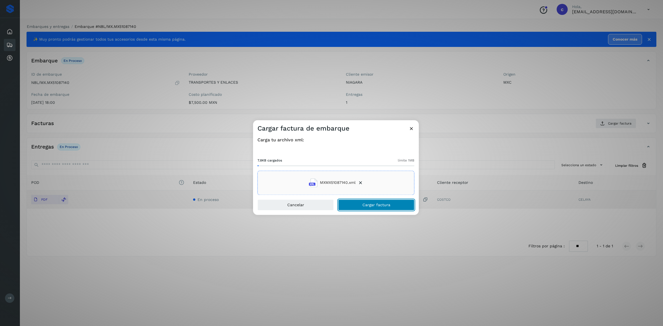
click at [387, 206] on span "Cargar factura" at bounding box center [376, 205] width 28 height 4
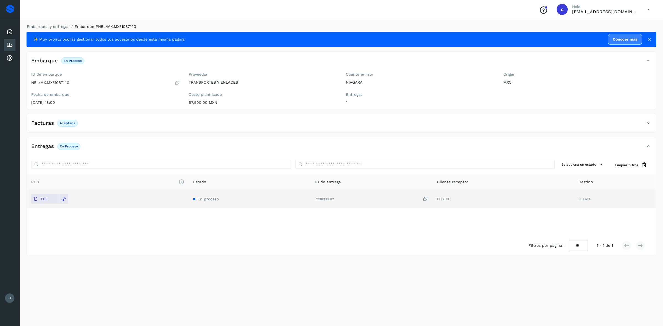
click at [11, 42] on icon at bounding box center [9, 45] width 7 height 7
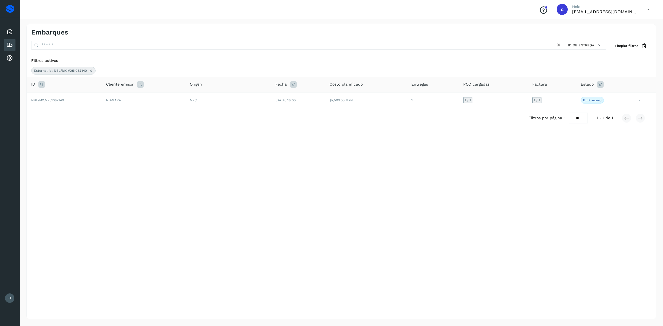
click at [39, 83] on icon at bounding box center [41, 84] width 7 height 7
click at [68, 102] on input "**********" at bounding box center [78, 98] width 68 height 9
paste input "text"
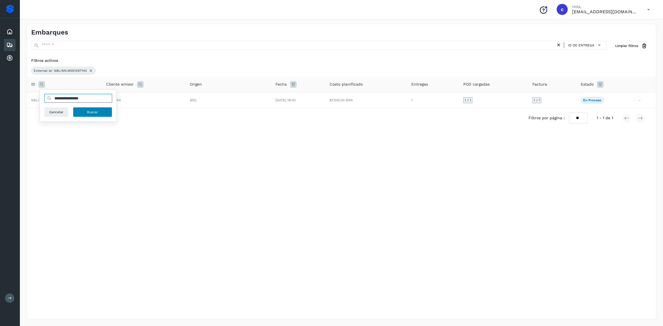
type input "**********"
click at [86, 117] on button "Buscar" at bounding box center [92, 112] width 39 height 10
click at [71, 101] on td "NBL/MX.MX51087424" at bounding box center [64, 100] width 75 height 16
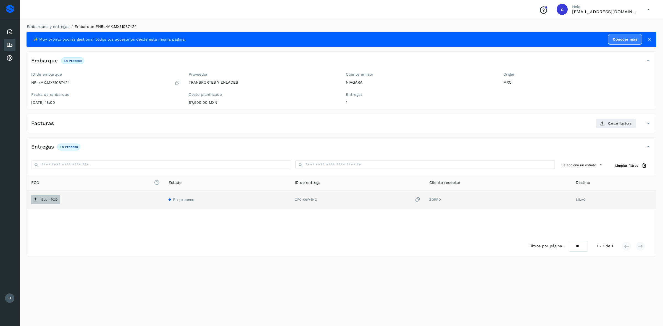
click at [35, 202] on icon at bounding box center [35, 199] width 4 height 4
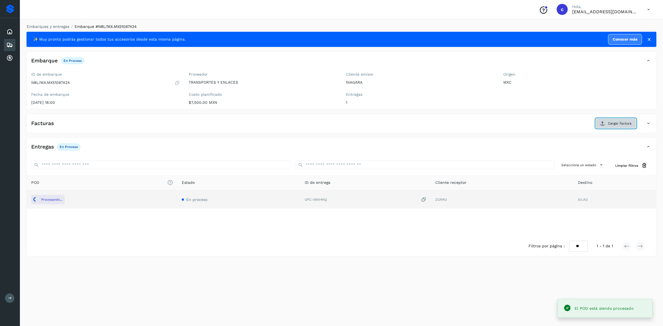
click at [611, 121] on button "Cargar factura" at bounding box center [615, 123] width 41 height 10
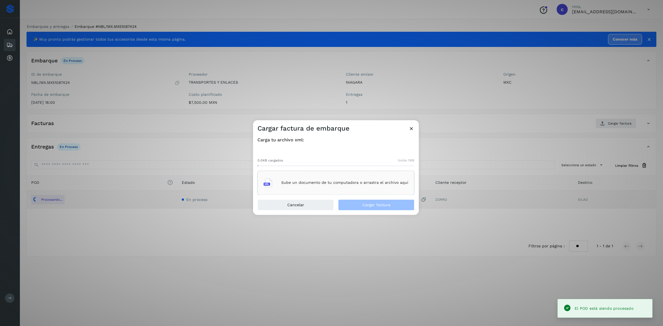
click at [360, 172] on div "Sube un documento de tu computadora o arrastra el archivo aquí" at bounding box center [335, 183] width 157 height 24
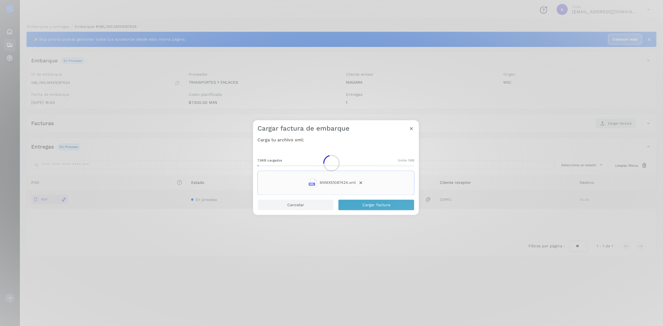
click at [347, 203] on div at bounding box center [331, 163] width 663 height 326
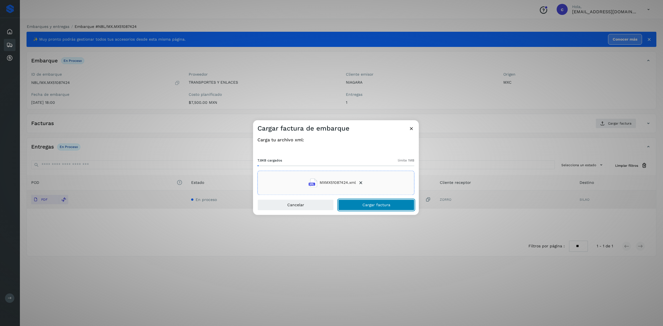
click at [390, 204] on button "Cargar factura" at bounding box center [376, 204] width 76 height 11
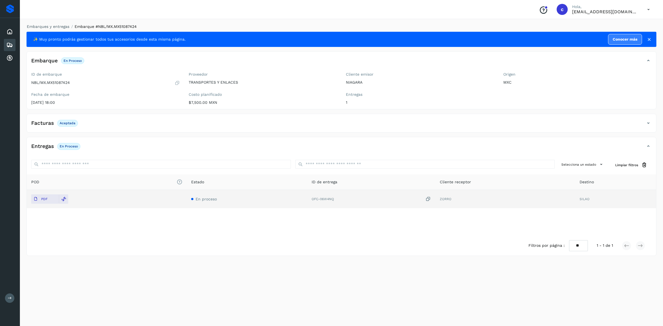
click at [9, 40] on div "Embarques" at bounding box center [10, 45] width 12 height 12
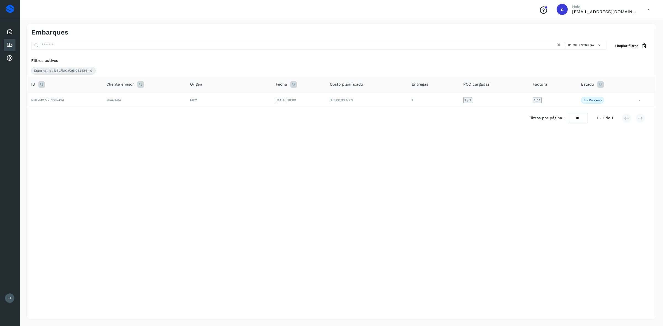
click at [42, 84] on icon at bounding box center [41, 84] width 7 height 7
click at [97, 100] on input "**********" at bounding box center [78, 98] width 68 height 9
paste input "text"
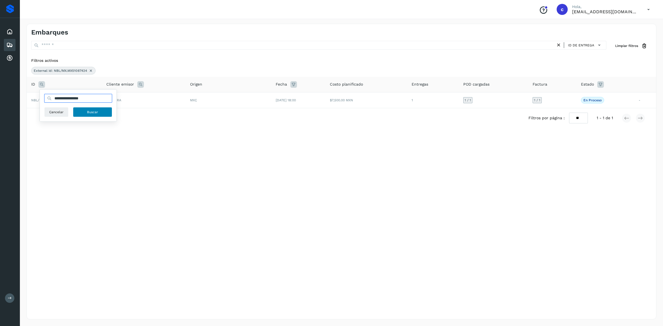
type input "**********"
click at [80, 111] on button "Buscar" at bounding box center [92, 112] width 39 height 10
click at [71, 105] on td "NBL/MX.MX51087815" at bounding box center [64, 100] width 75 height 16
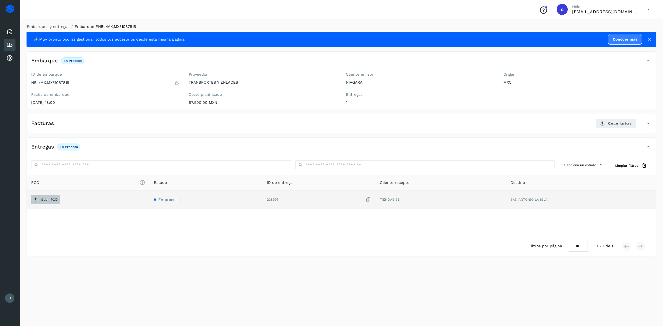
click at [39, 197] on span "Subir POD" at bounding box center [45, 199] width 29 height 9
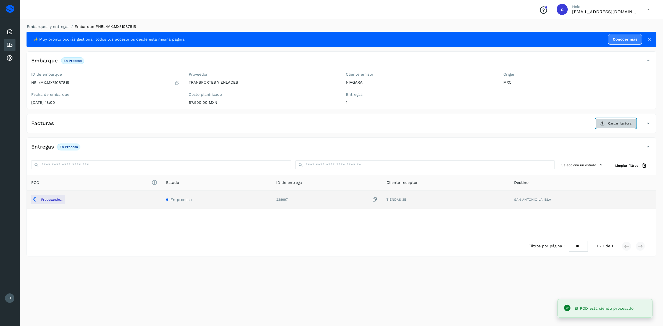
click at [620, 123] on span "Cargar factura" at bounding box center [619, 123] width 23 height 5
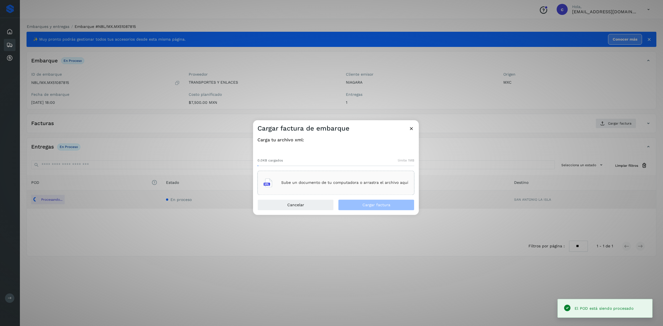
click at [345, 173] on div "Sube un documento de tu computadora o arrastra el archivo aquí" at bounding box center [335, 183] width 157 height 24
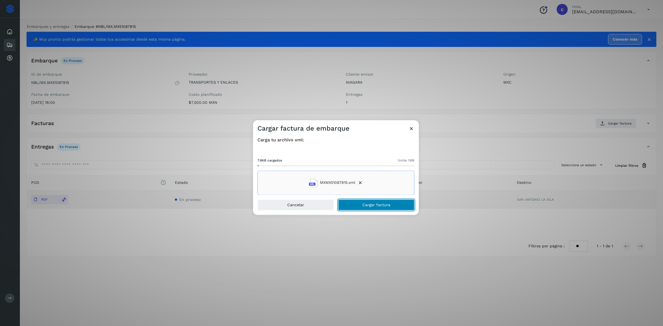
click at [382, 207] on span "Cargar factura" at bounding box center [376, 205] width 28 height 4
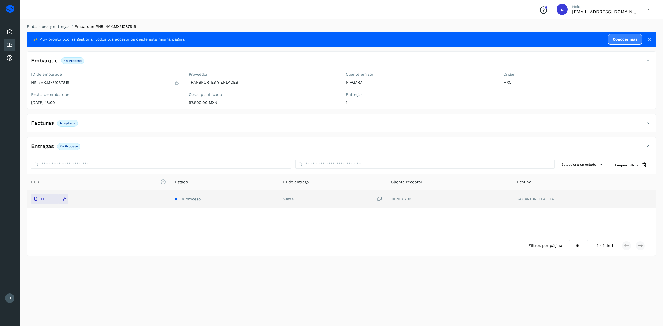
click at [10, 40] on div "Embarques" at bounding box center [10, 45] width 12 height 12
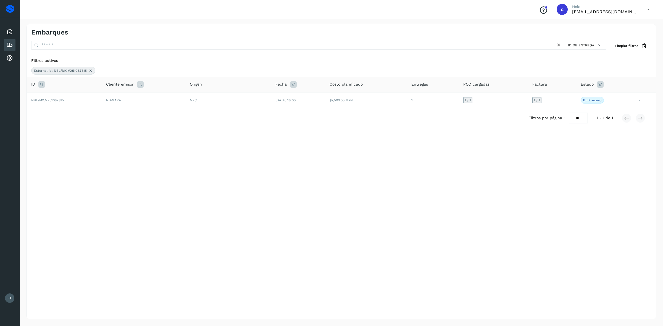
click at [41, 85] on icon at bounding box center [41, 84] width 7 height 7
click at [89, 96] on input "**********" at bounding box center [78, 98] width 68 height 9
paste input "text"
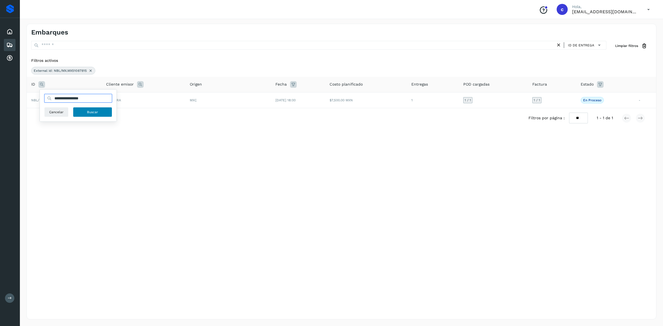
type input "**********"
click at [93, 108] on button "Buscar" at bounding box center [92, 112] width 39 height 10
click at [126, 99] on td "NIAGARA" at bounding box center [144, 100] width 84 height 16
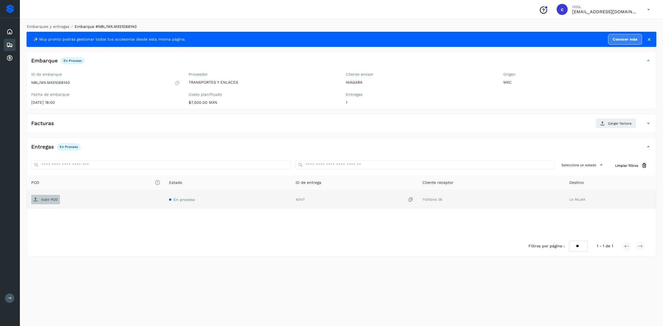
click at [40, 200] on span "Subir POD" at bounding box center [45, 199] width 29 height 9
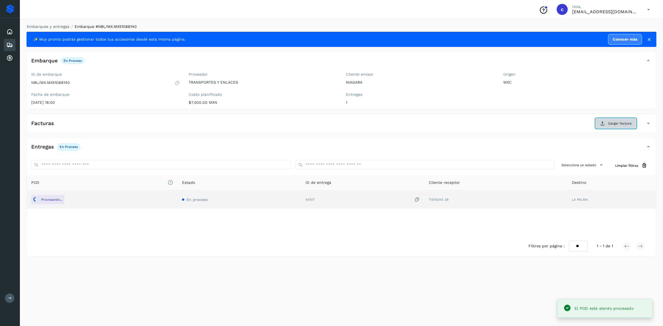
click at [611, 126] on span "Cargar factura" at bounding box center [619, 123] width 23 height 5
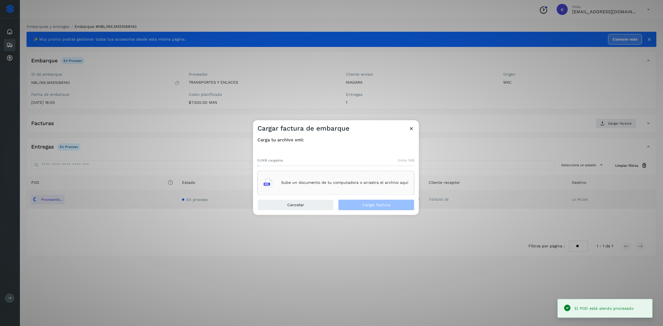
click at [400, 174] on div "Sube un documento de tu computadora o arrastra el archivo aquí" at bounding box center [335, 183] width 157 height 24
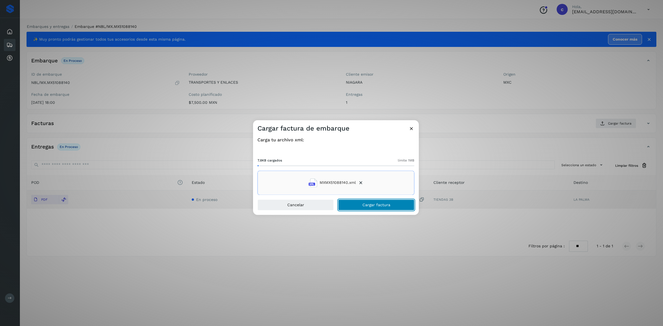
click at [380, 201] on button "Cargar factura" at bounding box center [376, 204] width 76 height 11
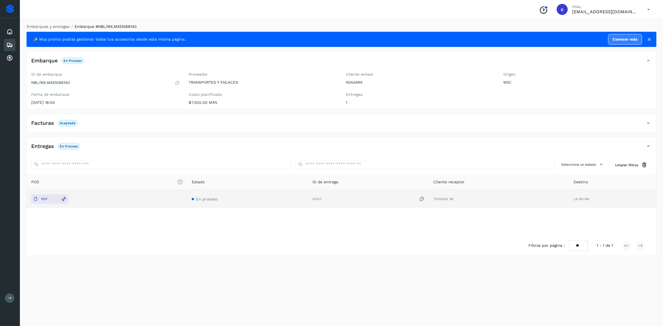
click at [4, 44] on div "Embarques" at bounding box center [10, 45] width 12 height 12
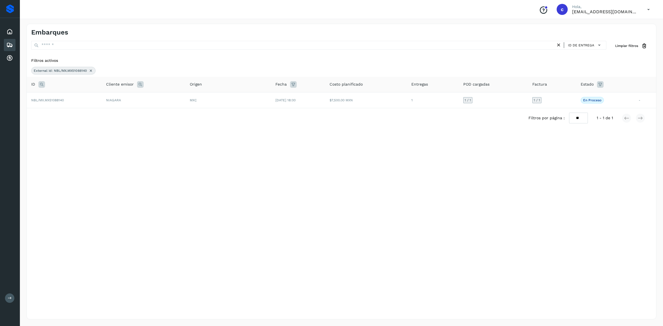
click at [42, 83] on icon at bounding box center [41, 84] width 7 height 7
click at [74, 99] on input "**********" at bounding box center [78, 98] width 68 height 9
paste input "text"
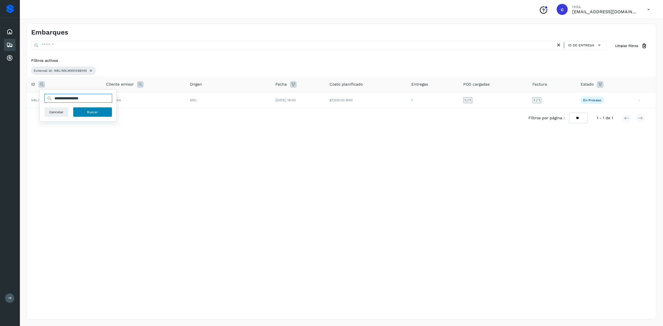
type input "**********"
click at [83, 114] on button "Buscar" at bounding box center [92, 112] width 39 height 10
click at [90, 102] on td "NBL/MX.MX51088210" at bounding box center [64, 100] width 75 height 16
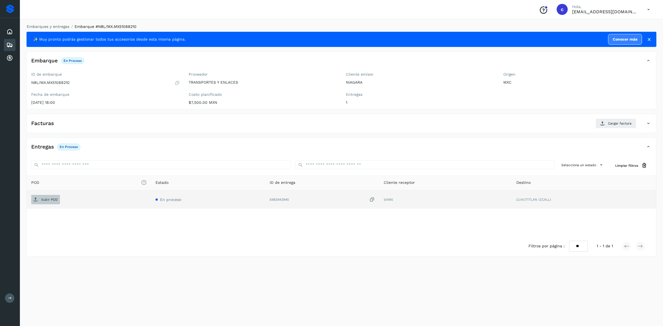
click at [58, 199] on span "Subir POD" at bounding box center [45, 199] width 29 height 9
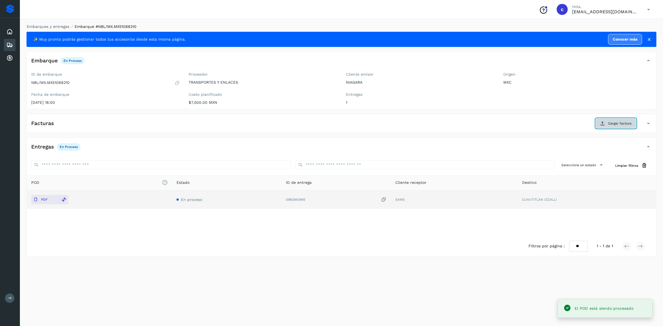
click at [608, 122] on span "Cargar factura" at bounding box center [619, 123] width 23 height 5
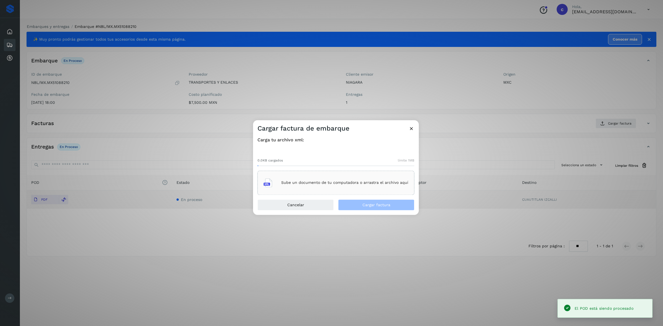
click at [342, 179] on div "Sube un documento de tu computadora o arrastra el archivo aquí" at bounding box center [335, 182] width 145 height 15
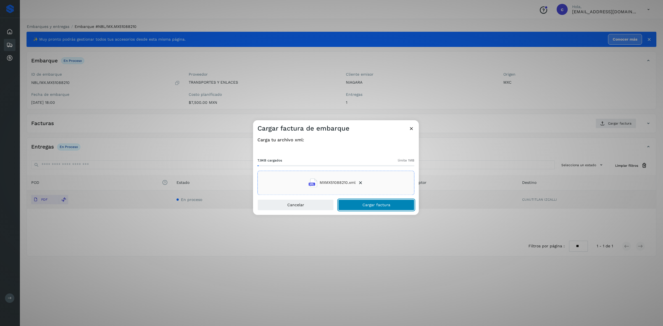
click at [371, 203] on span "Cargar factura" at bounding box center [376, 205] width 28 height 4
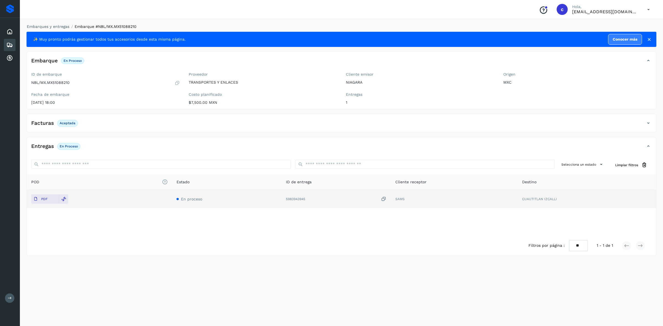
click at [10, 42] on icon at bounding box center [9, 45] width 7 height 7
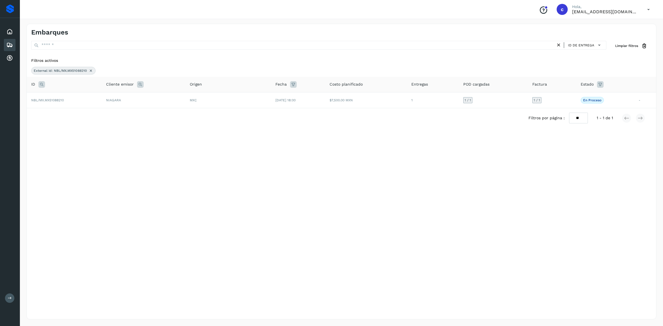
click at [90, 70] on icon at bounding box center [91, 70] width 4 height 4
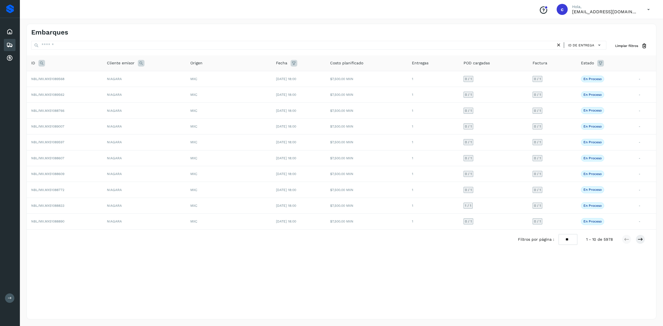
click at [41, 63] on icon at bounding box center [41, 63] width 7 height 7
click at [59, 80] on input "text" at bounding box center [78, 77] width 68 height 9
paste input "**********"
type input "**********"
click at [90, 87] on button "Buscar" at bounding box center [92, 91] width 39 height 10
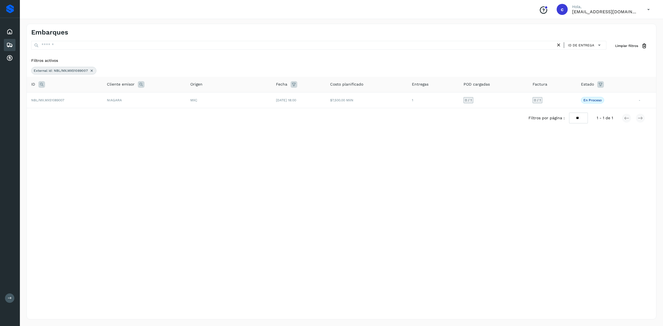
click at [90, 98] on td "NBL/MX.MX51089007" at bounding box center [65, 100] width 76 height 16
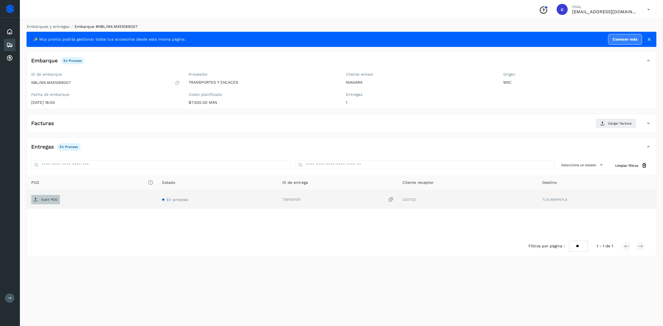
click at [57, 199] on p "Subir POD" at bounding box center [49, 200] width 17 height 4
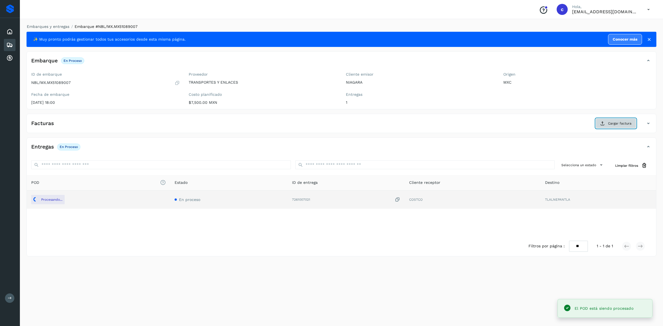
click at [605, 120] on button "Cargar factura" at bounding box center [615, 123] width 41 height 10
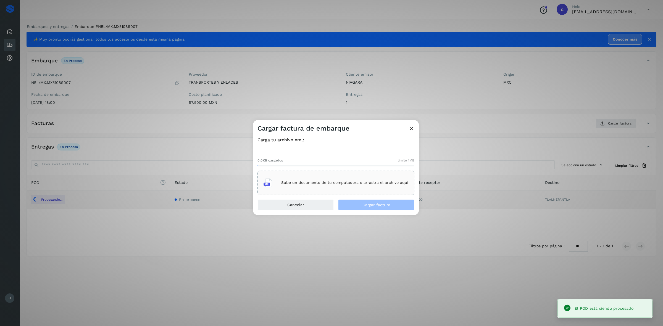
click at [298, 172] on div "Sube un documento de tu computadora o arrastra el archivo aquí" at bounding box center [335, 183] width 157 height 24
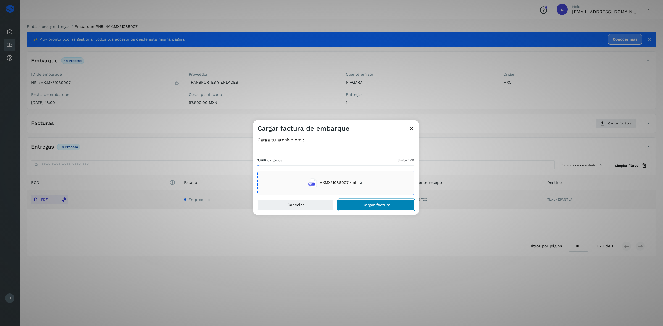
click at [366, 205] on span "Cargar factura" at bounding box center [376, 205] width 28 height 4
